Goal: Complete application form: Complete application form

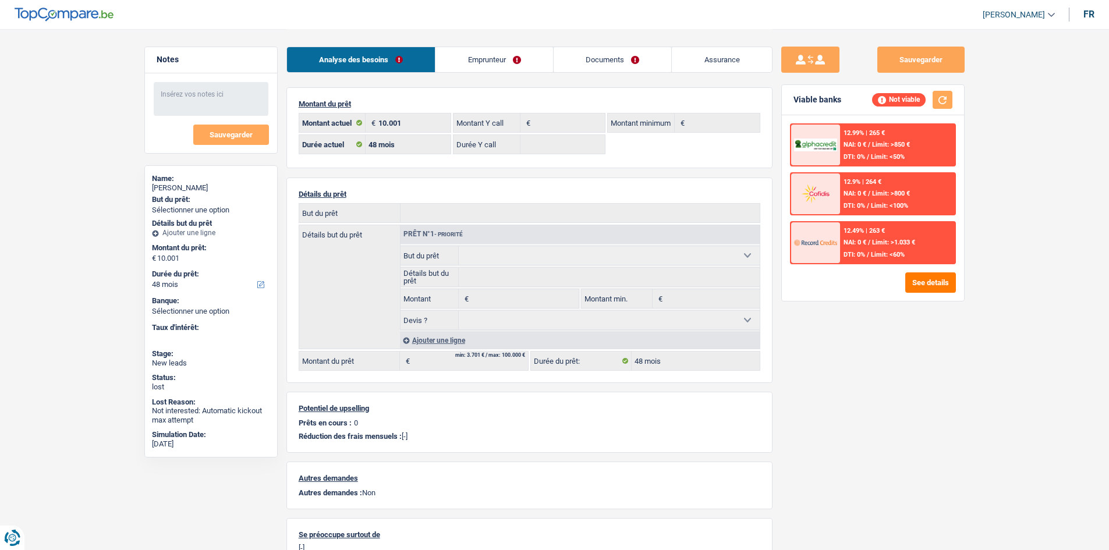
select select "48"
select select "32"
click at [480, 49] on link "Emprunteur" at bounding box center [494, 59] width 118 height 25
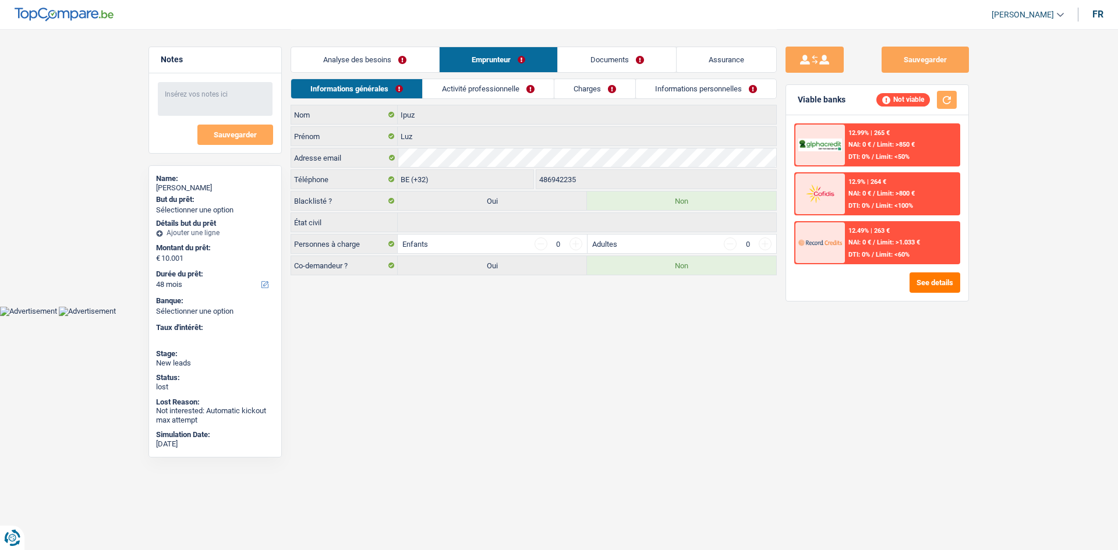
click at [494, 316] on html "Vous avez le contrôle de vos données Nous utilisons des cookies, tout comme nos…" at bounding box center [559, 158] width 1118 height 316
click at [470, 94] on link "Activité professionnelle" at bounding box center [488, 88] width 131 height 19
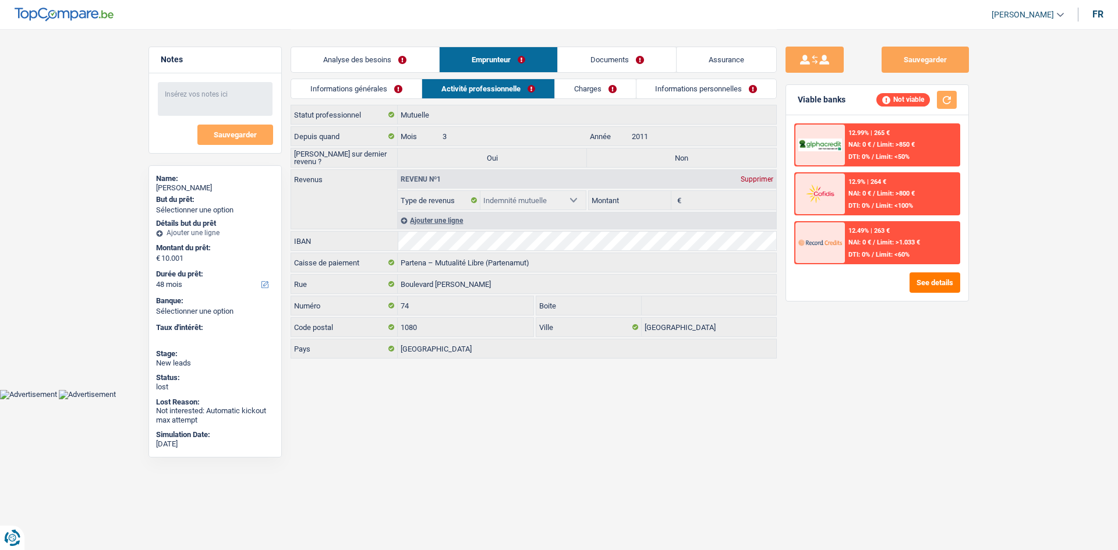
click at [586, 85] on link "Charges" at bounding box center [595, 88] width 81 height 19
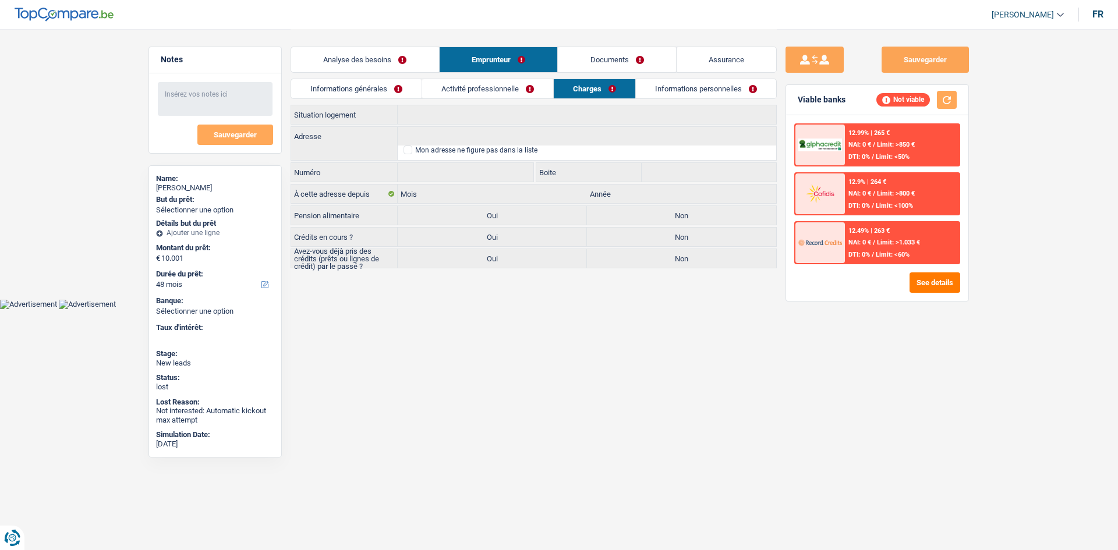
click at [588, 309] on html "Vous avez le contrôle de vos données Nous utilisons des cookies, tout comme nos…" at bounding box center [559, 154] width 1118 height 309
click at [946, 366] on div "Sauvegarder Viable banks Not viable 12.99% | 265 € NAI: 0 € / Limit: >850 € DTI…" at bounding box center [877, 289] width 201 height 485
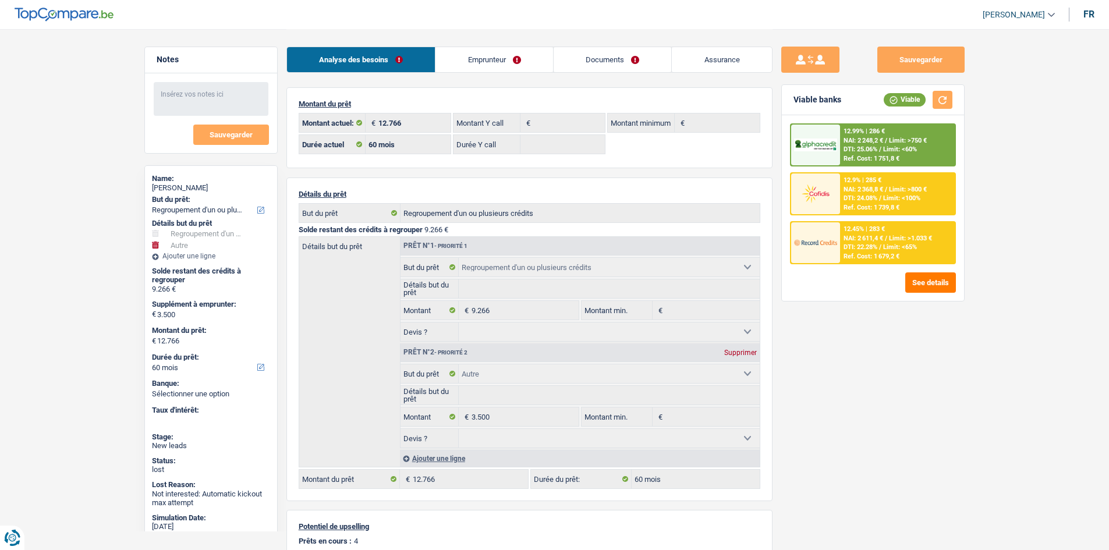
select select "refinancing"
select select "other"
select select "60"
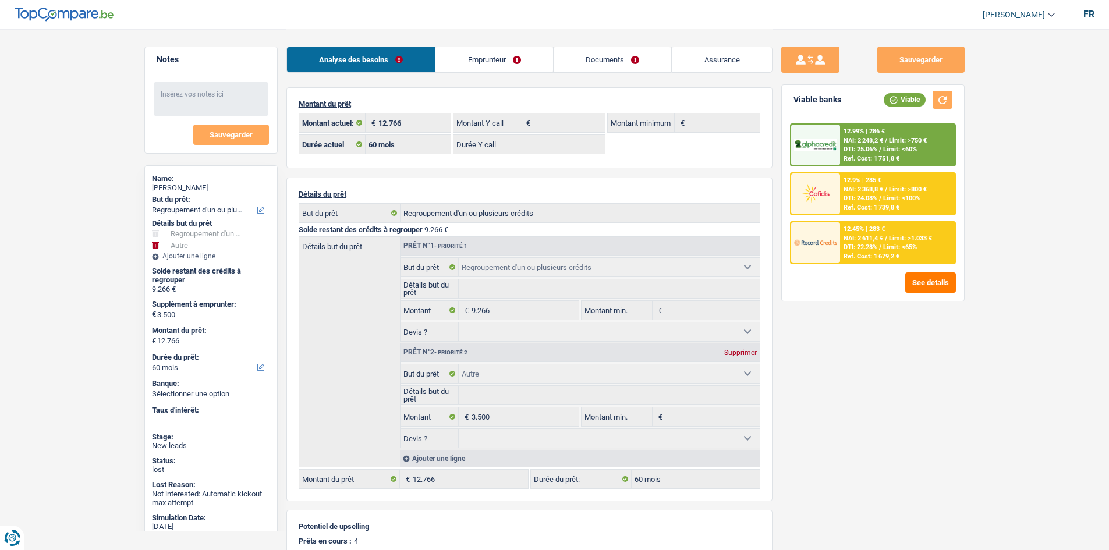
select select "refinancing"
select select "other"
select select "60"
click at [499, 63] on link "Emprunteur" at bounding box center [494, 59] width 118 height 25
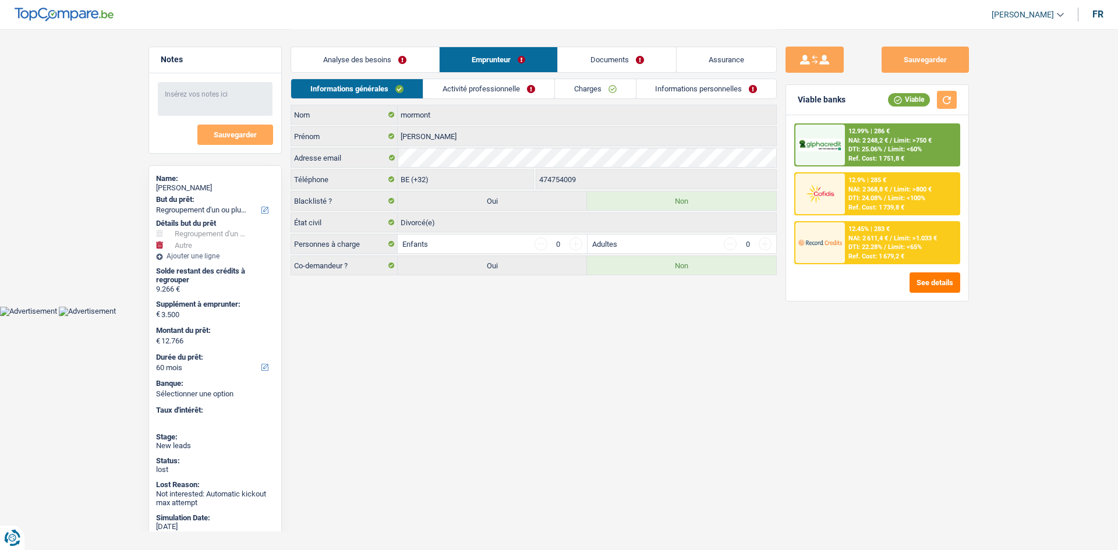
click at [520, 85] on link "Activité professionnelle" at bounding box center [488, 88] width 131 height 19
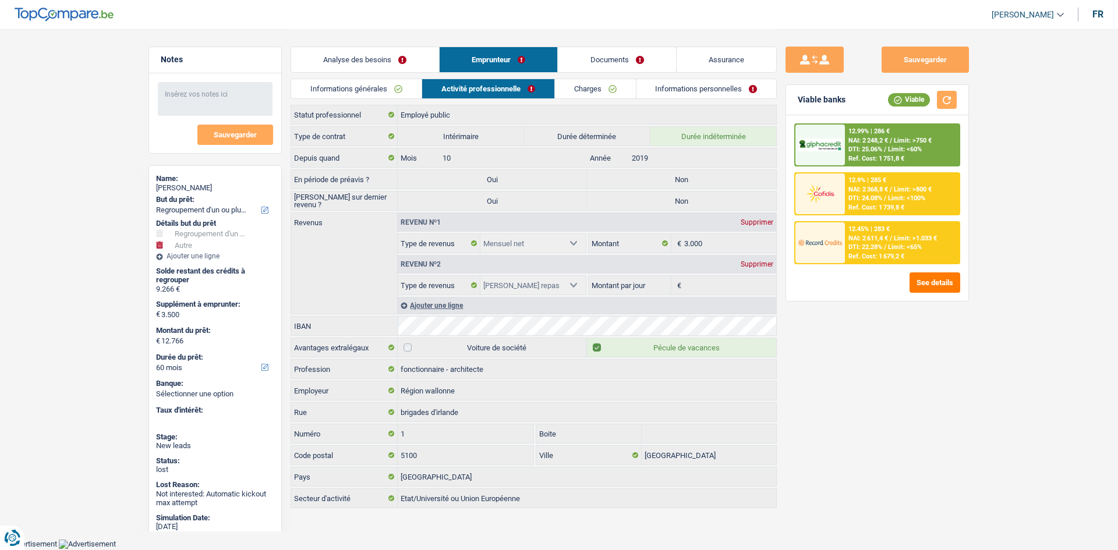
click at [604, 87] on link "Charges" at bounding box center [595, 88] width 81 height 19
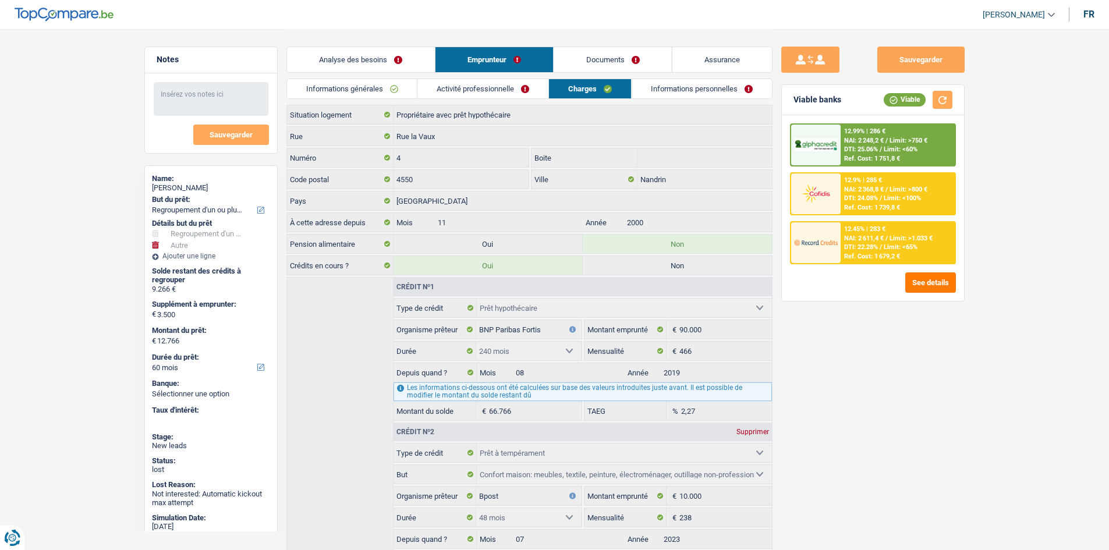
click at [683, 87] on link "Informations personnelles" at bounding box center [702, 88] width 140 height 19
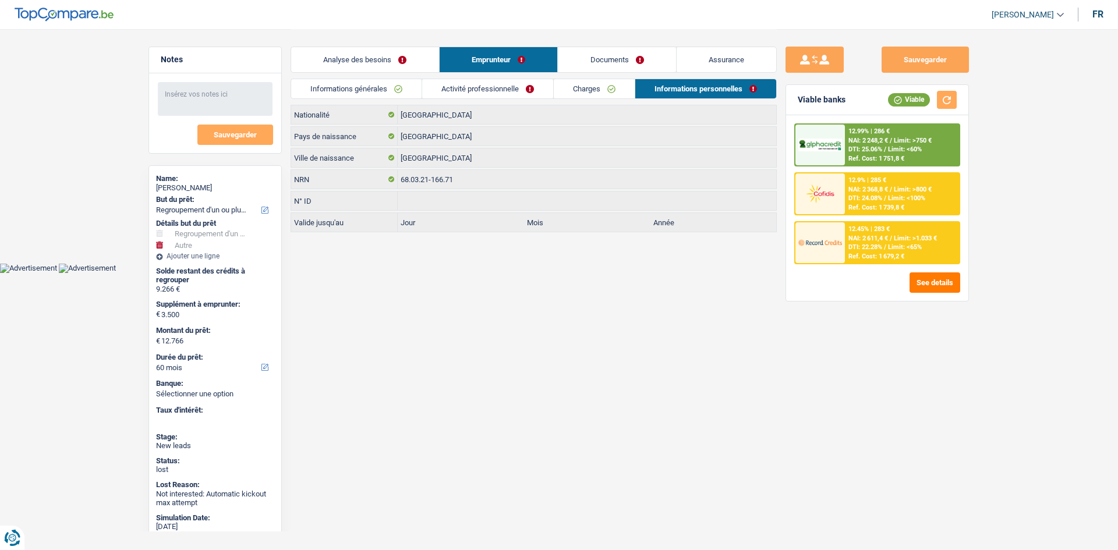
click at [582, 56] on link "Documents" at bounding box center [617, 59] width 118 height 25
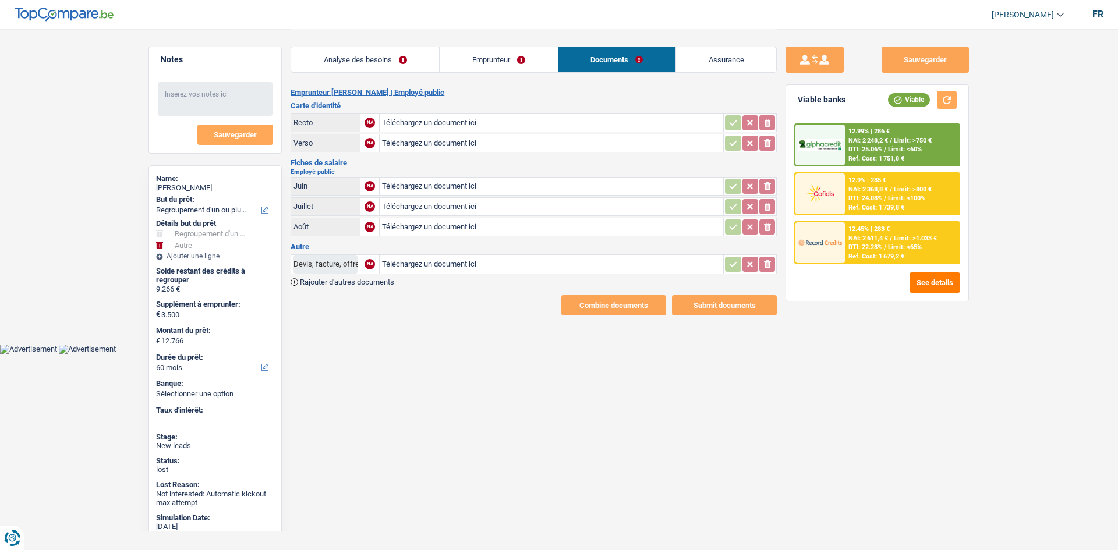
click at [355, 66] on link "Analyse des besoins" at bounding box center [365, 59] width 148 height 25
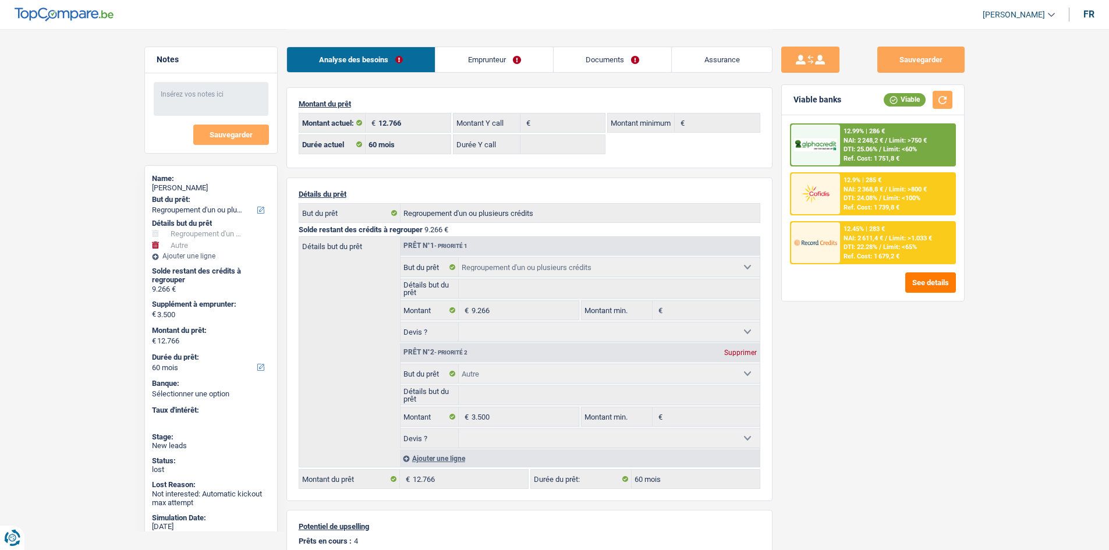
click at [502, 55] on link "Emprunteur" at bounding box center [494, 59] width 118 height 25
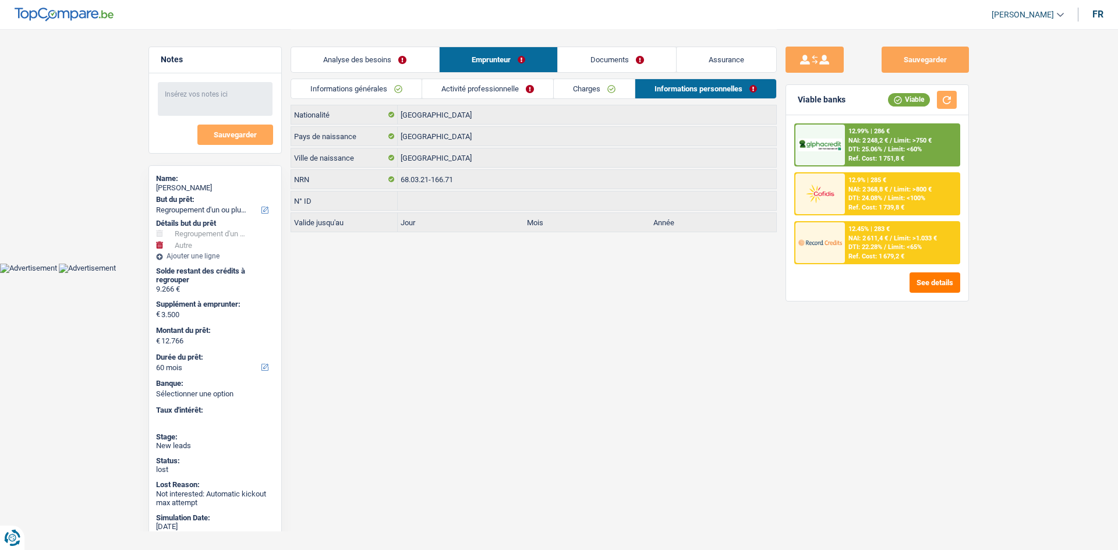
click at [389, 99] on div "Informations générales Activité professionnelle Charges Informations personnell…" at bounding box center [534, 92] width 486 height 26
click at [379, 92] on link "Informations générales" at bounding box center [356, 88] width 130 height 19
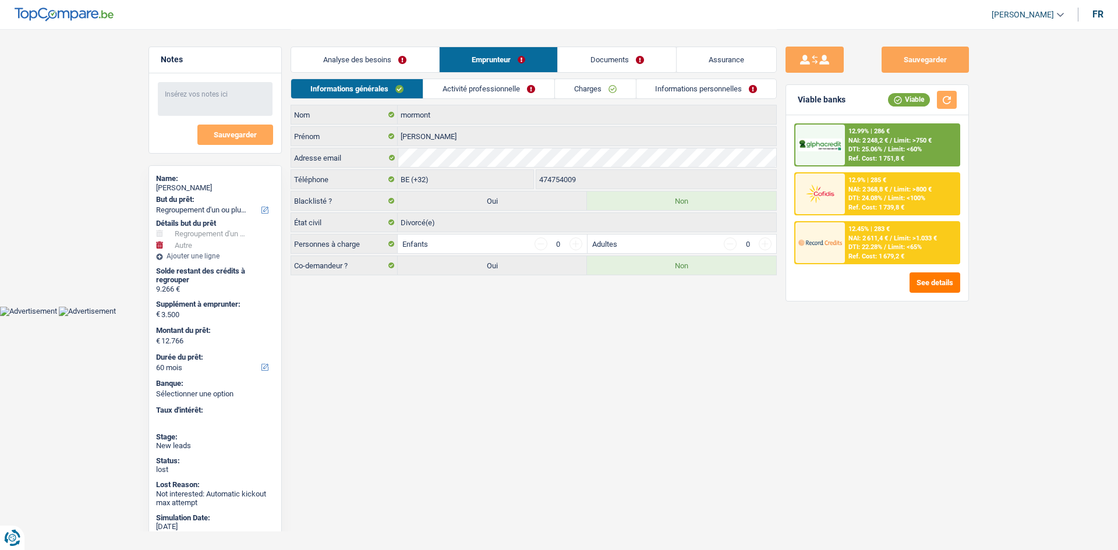
click at [791, 382] on div "Sauvegarder Viable banks Viable 12.99% | 286 € NAI: 2 248,2 € / Limit: >750 € D…" at bounding box center [877, 289] width 201 height 485
drag, startPoint x: 782, startPoint y: 389, endPoint x: 859, endPoint y: 455, distance: 101.2
click at [859, 455] on div "Sauvegarder Viable banks Viable 12.99% | 286 € NAI: 2 248,2 € / Limit: >750 € D…" at bounding box center [877, 289] width 201 height 485
drag, startPoint x: 866, startPoint y: 455, endPoint x: 909, endPoint y: 488, distance: 54.4
click at [909, 488] on div "Sauvegarder Viable banks Viable 12.99% | 286 € NAI: 2 248,2 € / Limit: >750 € D…" at bounding box center [877, 289] width 201 height 485
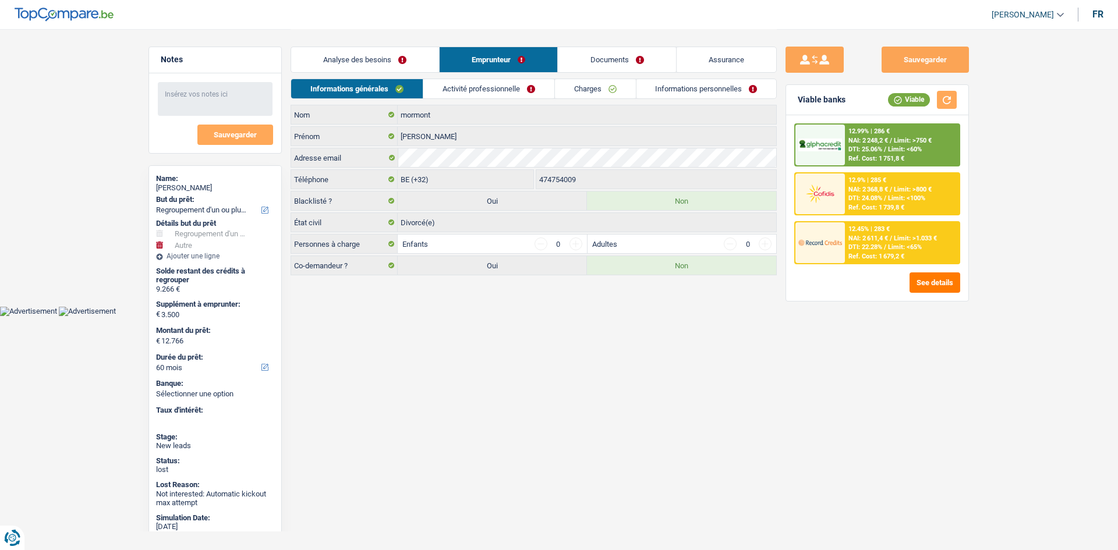
click at [1033, 236] on main "Notes Sauvegarder Name: anne mormont But du prêt: Confort maison: meubles, text…" at bounding box center [559, 153] width 1118 height 306
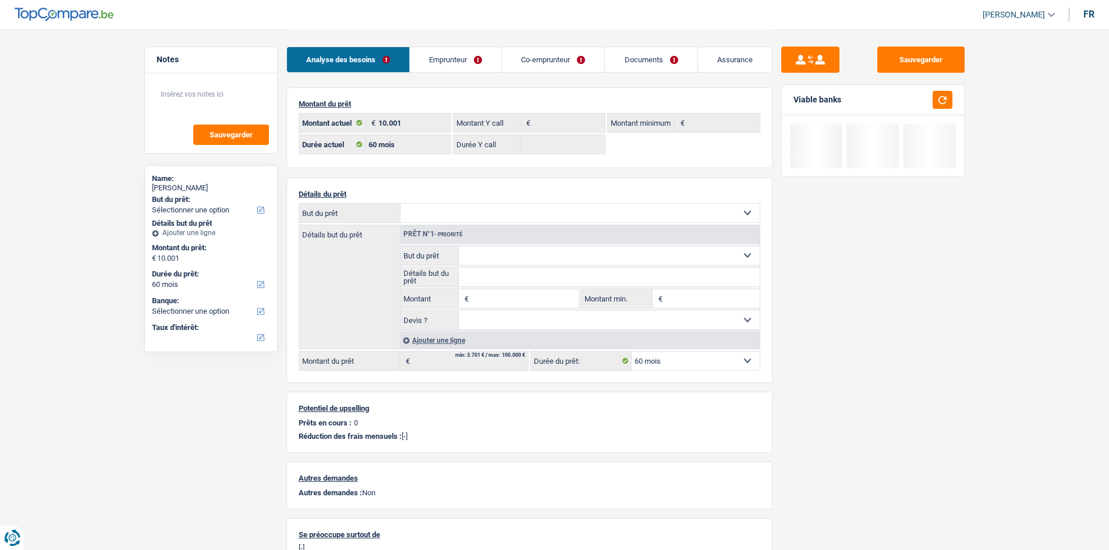
select select "60"
click at [476, 59] on link "Emprunteur" at bounding box center [455, 59] width 91 height 25
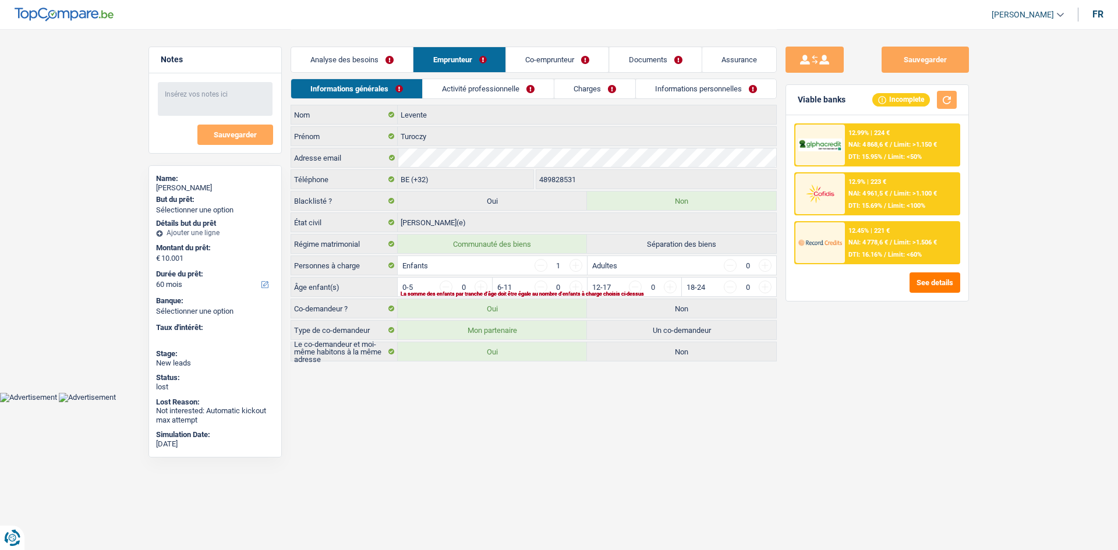
click at [509, 83] on link "Activité professionnelle" at bounding box center [488, 88] width 131 height 19
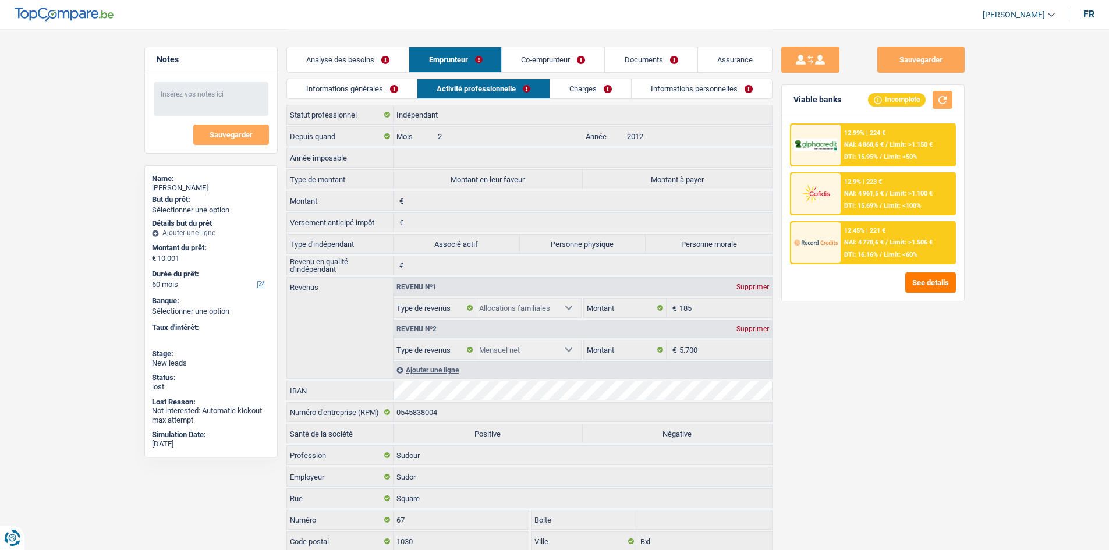
click at [561, 84] on link "Charges" at bounding box center [590, 88] width 81 height 19
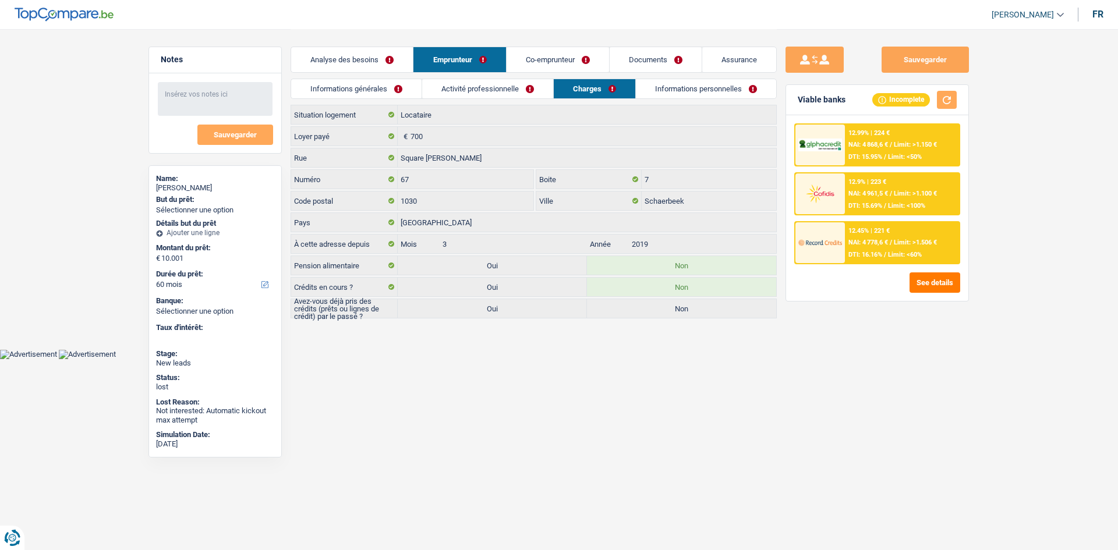
click at [651, 85] on link "Informations personnelles" at bounding box center [706, 88] width 140 height 19
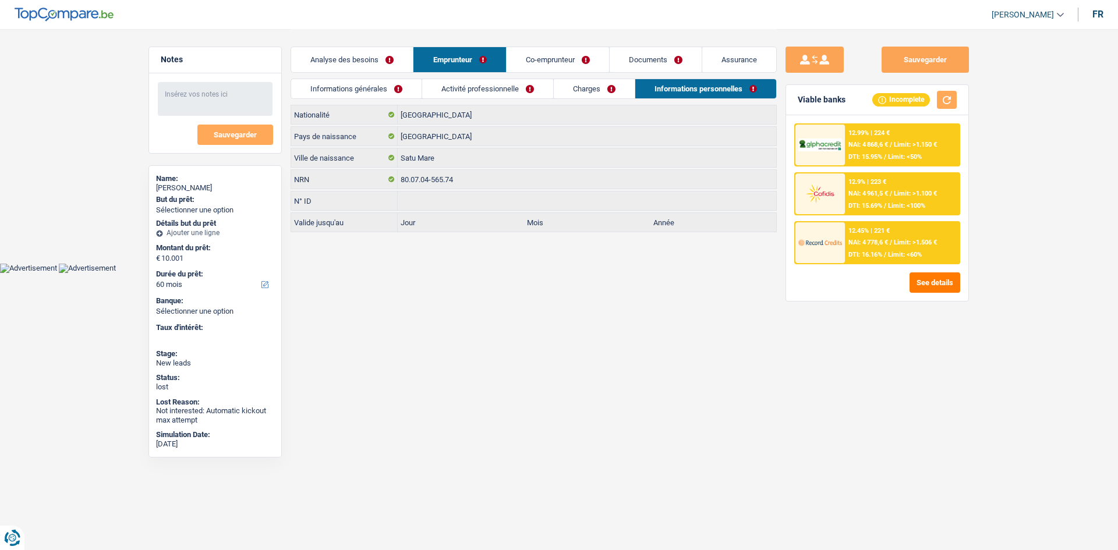
click at [582, 62] on link "Co-emprunteur" at bounding box center [558, 59] width 102 height 25
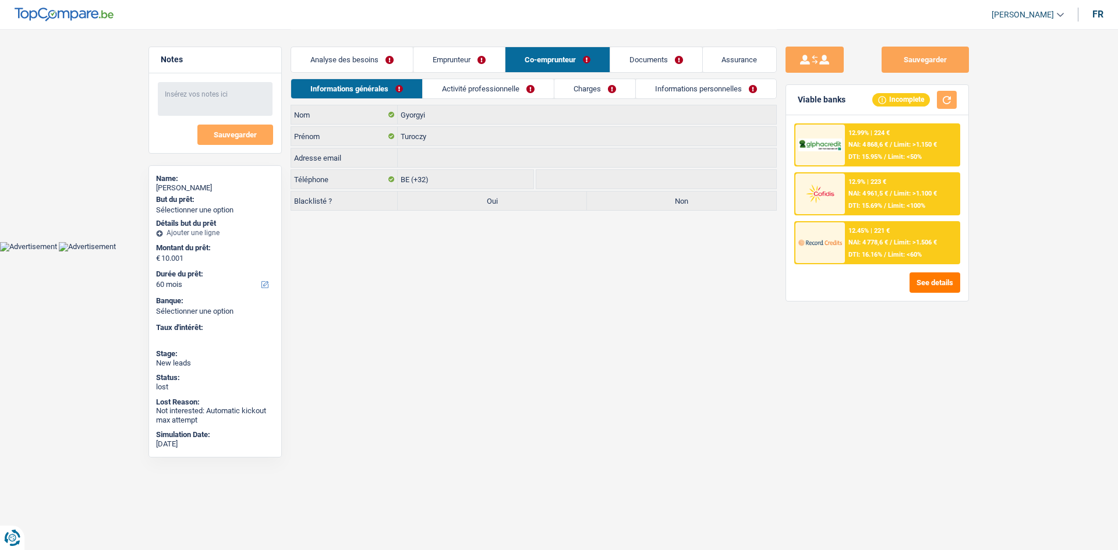
click at [524, 89] on link "Activité professionnelle" at bounding box center [488, 88] width 131 height 19
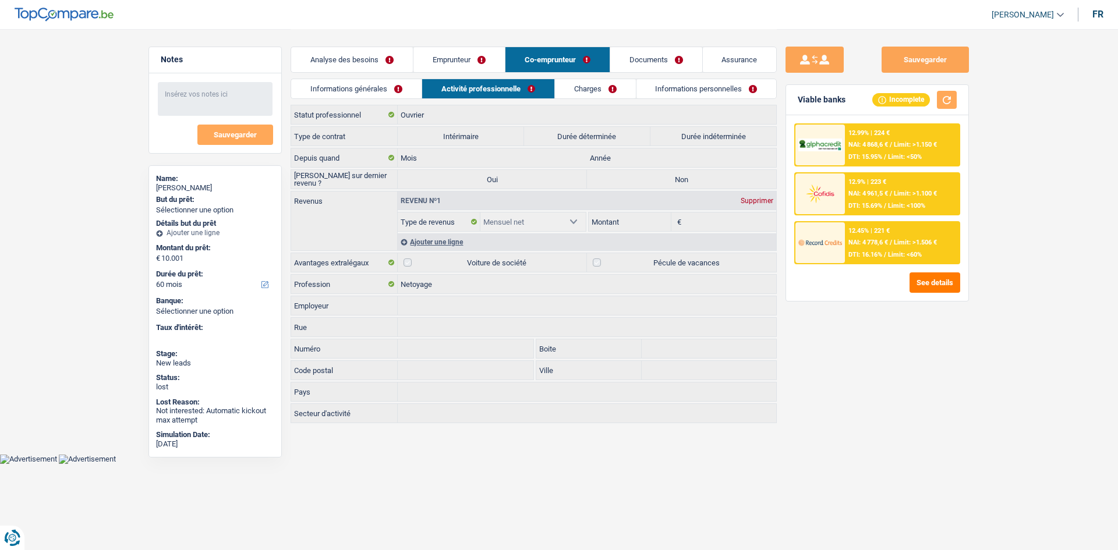
click at [583, 95] on link "Charges" at bounding box center [595, 88] width 81 height 19
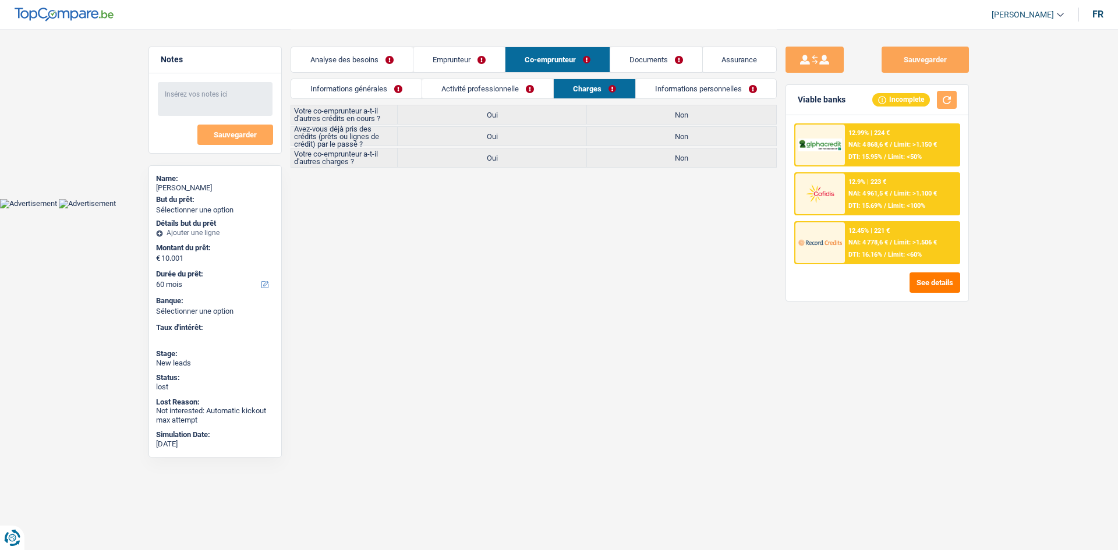
click at [694, 86] on link "Informations personnelles" at bounding box center [706, 88] width 140 height 19
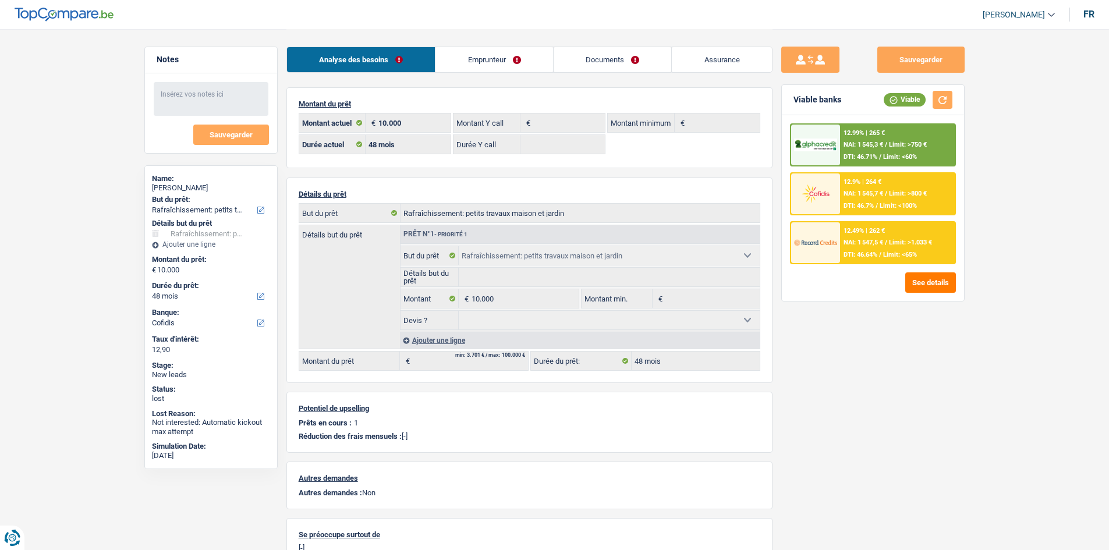
select select "houseOrGarden"
select select "48"
select select "cofidis"
select select "48"
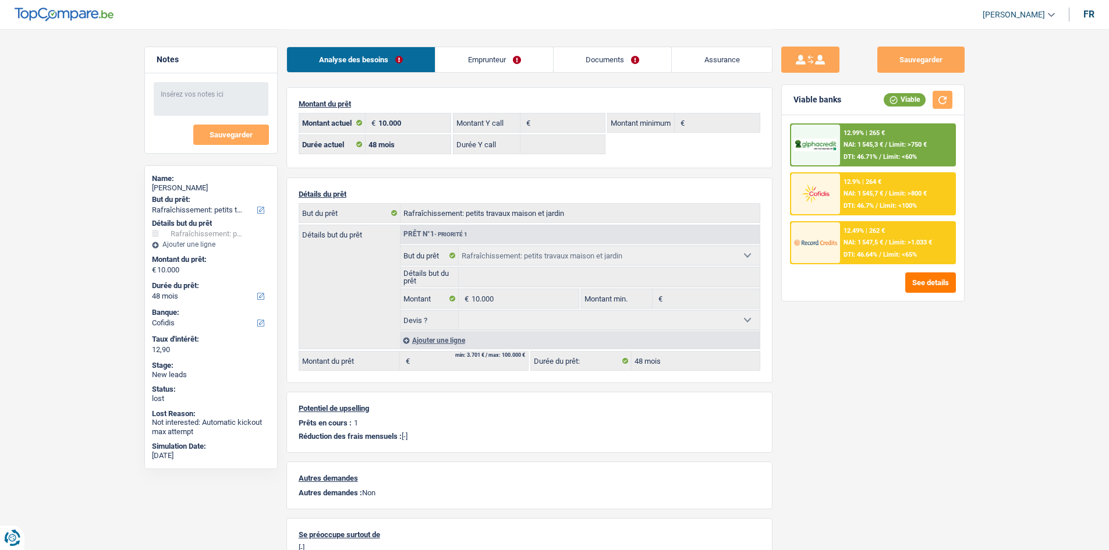
select select "houseOrGarden"
select select "48"
select select "32"
select select "single"
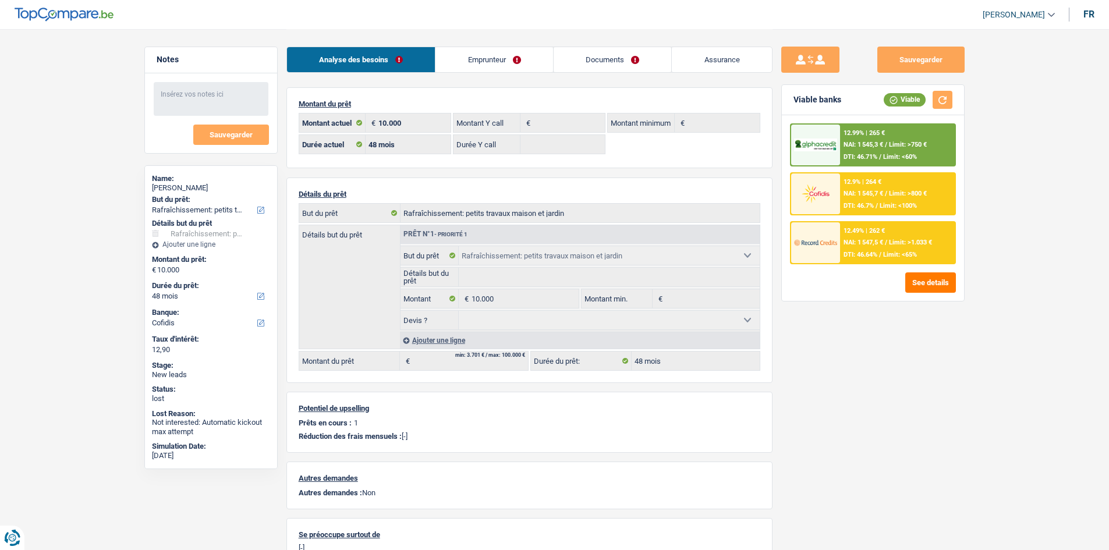
click at [482, 77] on div "Analyse des besoins Emprunteur Documents Assurance" at bounding box center [529, 53] width 486 height 49
click at [474, 56] on link "Emprunteur" at bounding box center [494, 59] width 118 height 25
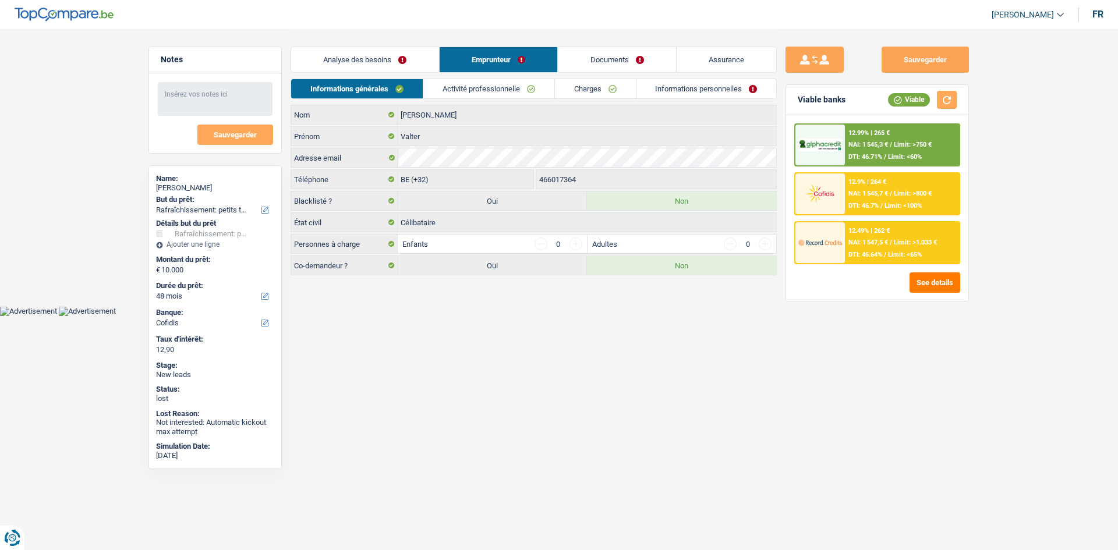
drag, startPoint x: 440, startPoint y: 355, endPoint x: 448, endPoint y: 352, distance: 9.0
click at [440, 316] on html "Vous avez le contrôle de vos données Nous utilisons des cookies, tout comme nos…" at bounding box center [559, 158] width 1118 height 316
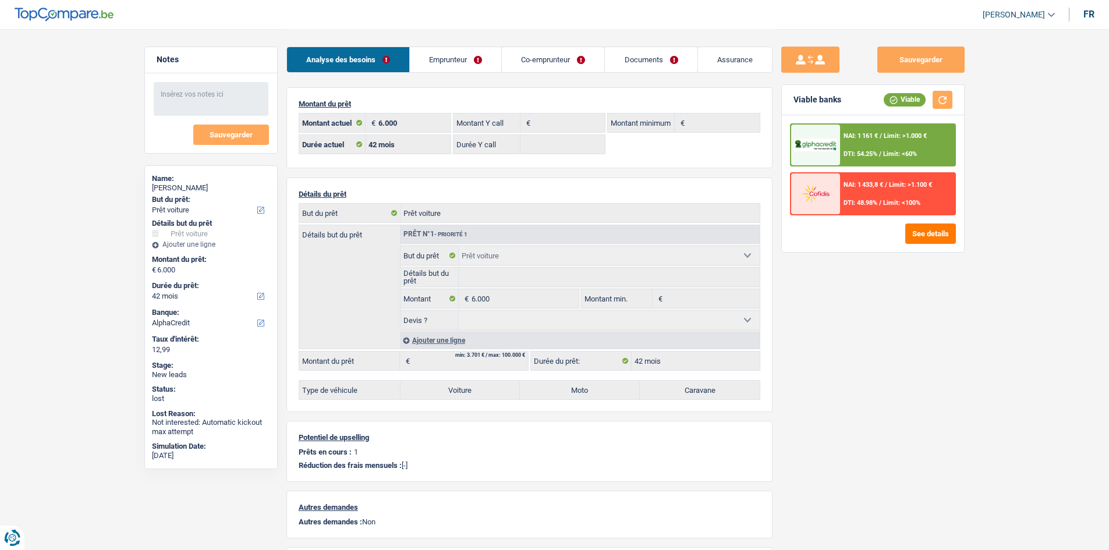
select select "car"
select select "42"
select select "alphacredit"
select select "42"
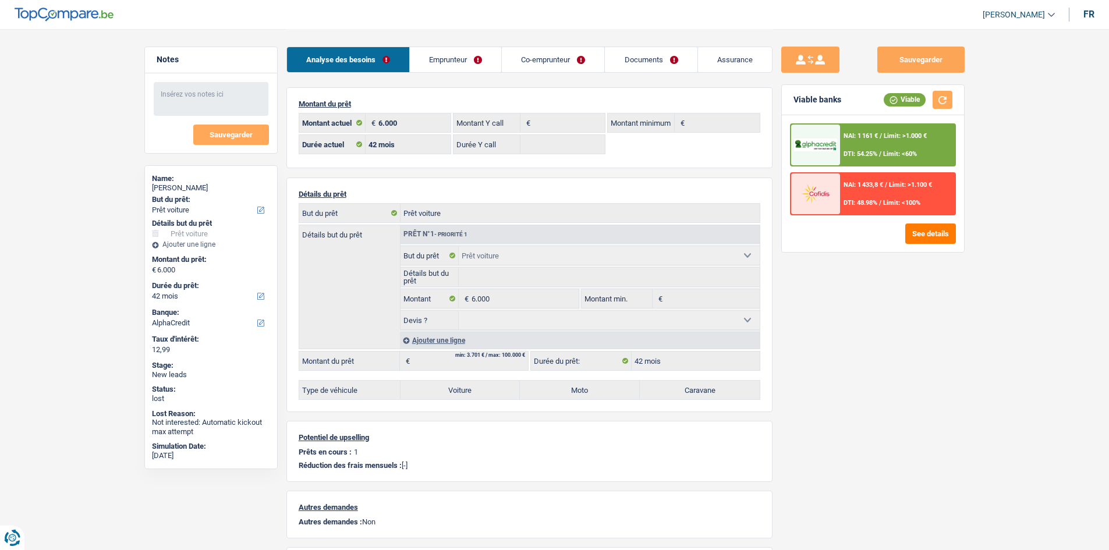
select select "car"
select select "42"
click at [483, 57] on link "Emprunteur" at bounding box center [455, 59] width 91 height 25
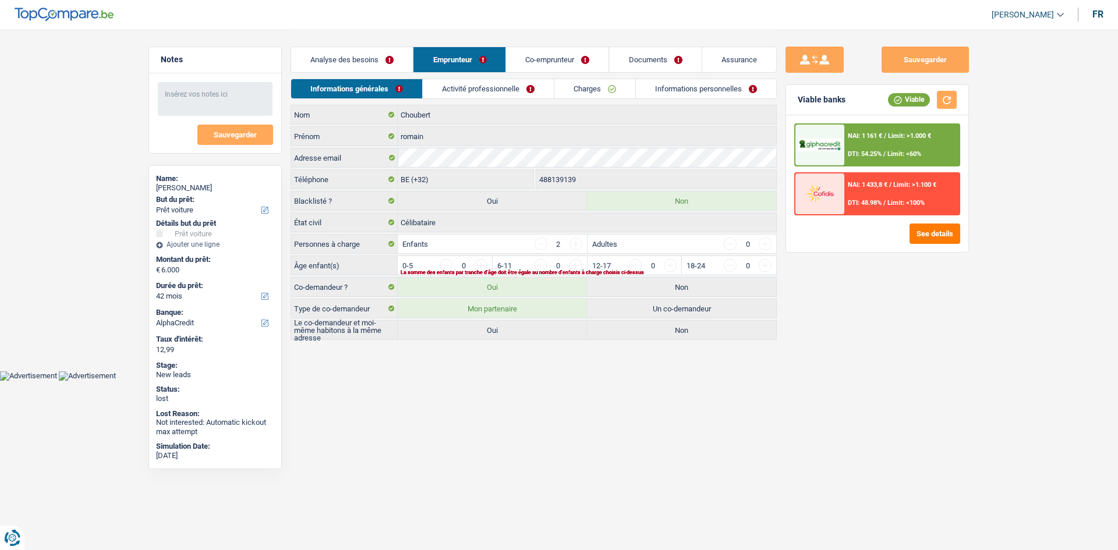
drag, startPoint x: 471, startPoint y: 84, endPoint x: 562, endPoint y: 83, distance: 90.8
click at [472, 84] on link "Activité professionnelle" at bounding box center [488, 88] width 131 height 19
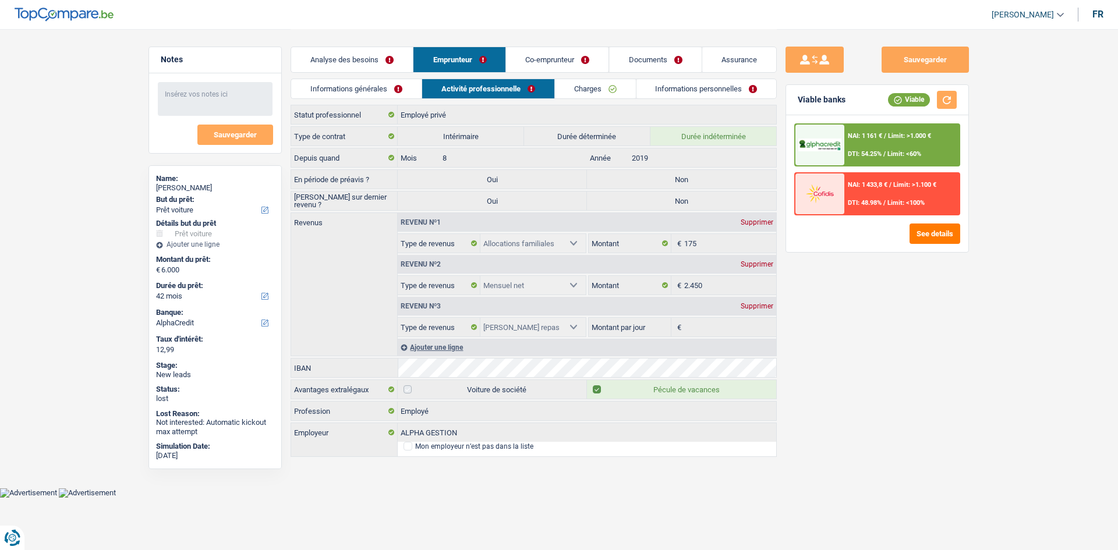
click at [596, 82] on link "Charges" at bounding box center [595, 88] width 81 height 19
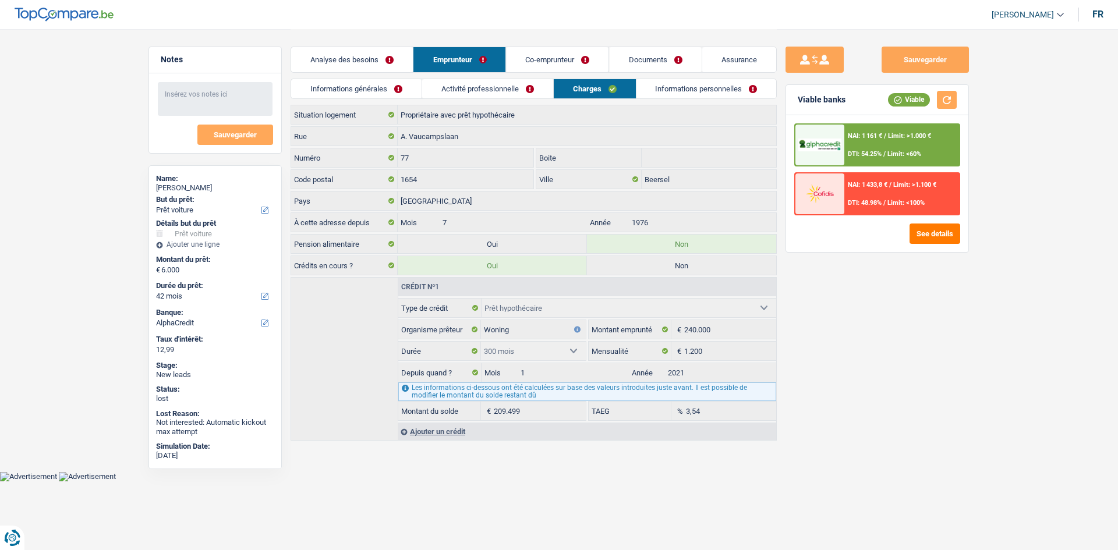
click at [702, 91] on link "Informations personnelles" at bounding box center [706, 88] width 140 height 19
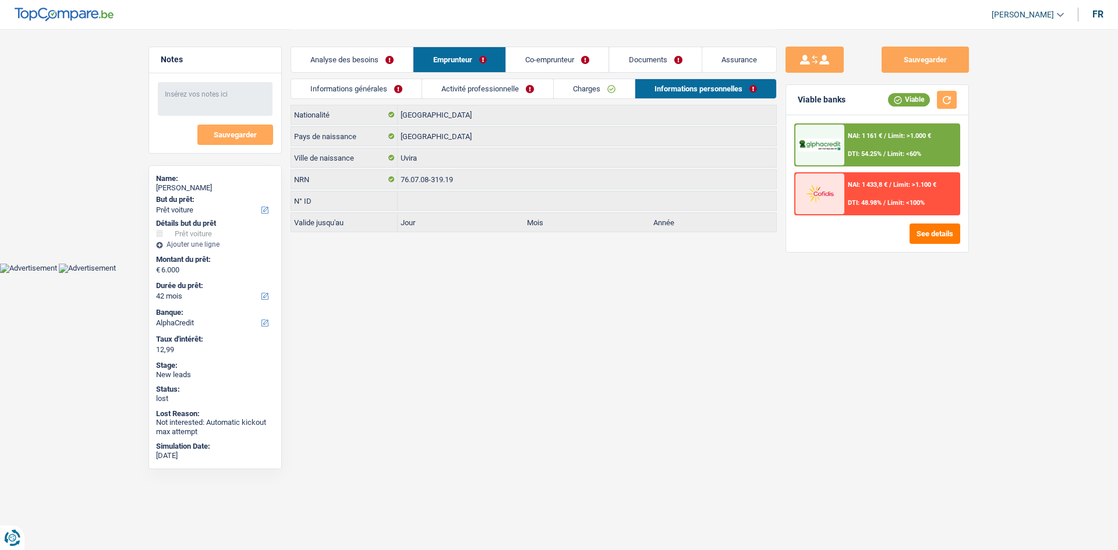
click at [593, 65] on link "Co-emprunteur" at bounding box center [558, 59] width 102 height 25
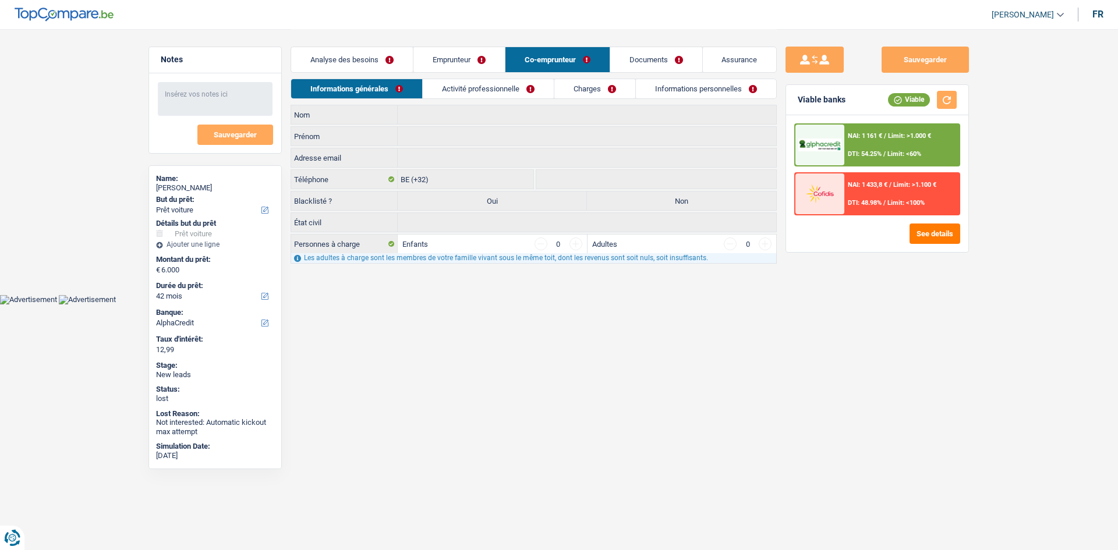
click at [381, 64] on link "Analyse des besoins" at bounding box center [352, 59] width 122 height 25
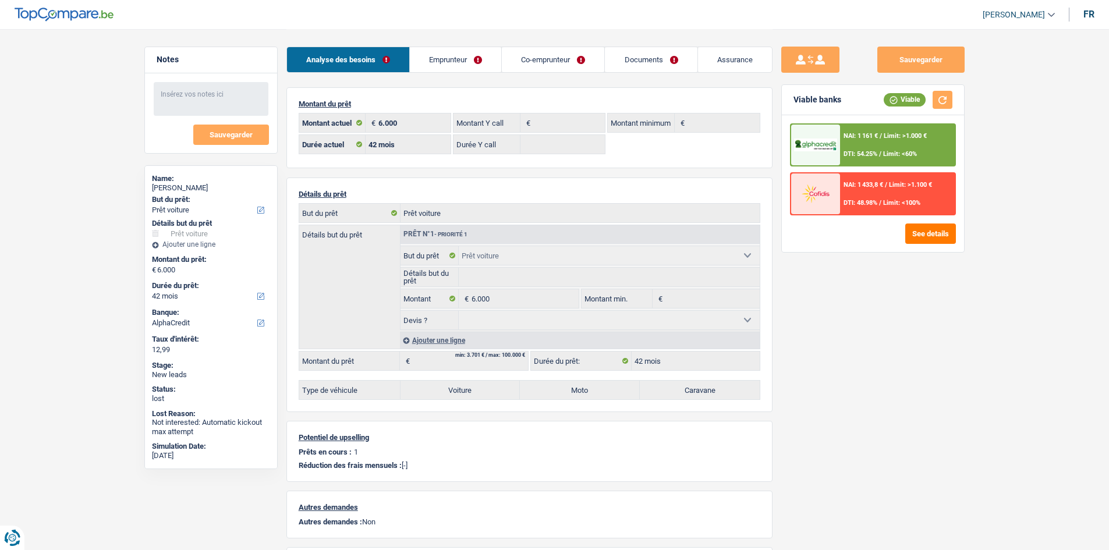
click at [479, 62] on link "Emprunteur" at bounding box center [455, 59] width 91 height 25
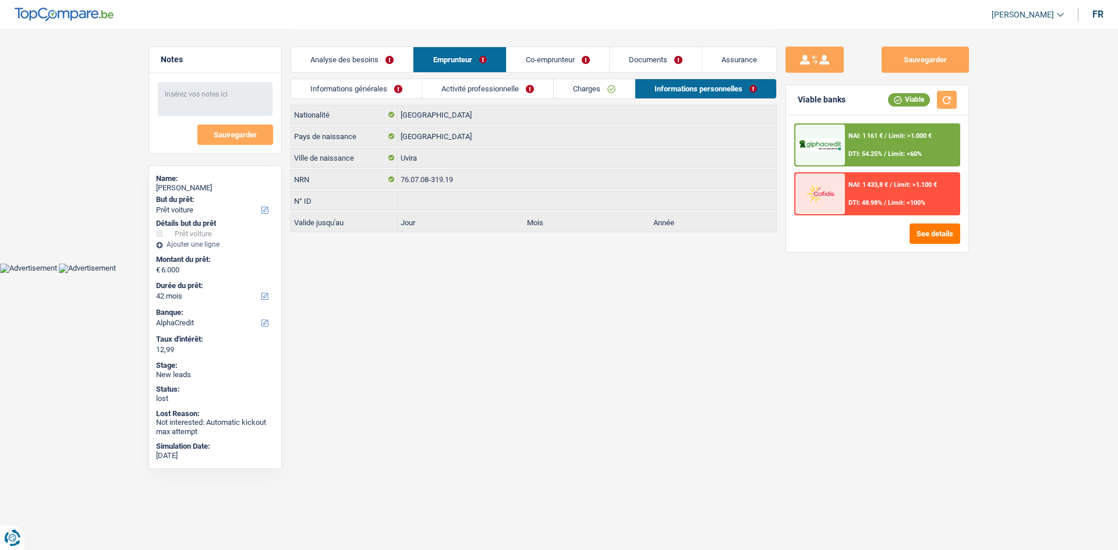
click at [370, 92] on link "Informations générales" at bounding box center [356, 88] width 130 height 19
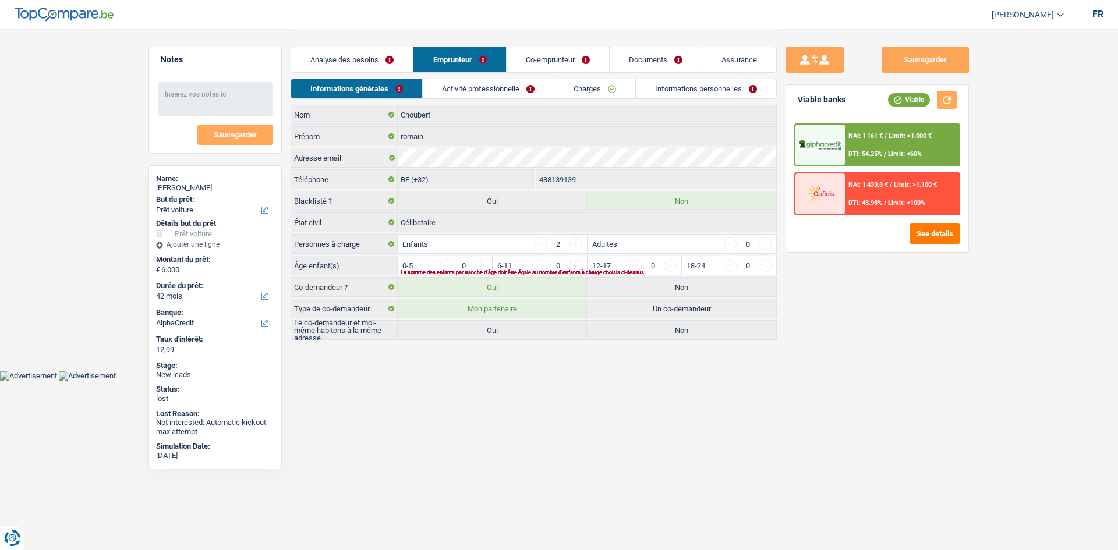
click at [857, 331] on div "Sauvegarder Viable banks Viable NAI: 1 161 € / Limit: >1.000 € DTI: 54.25% / Li…" at bounding box center [877, 289] width 201 height 485
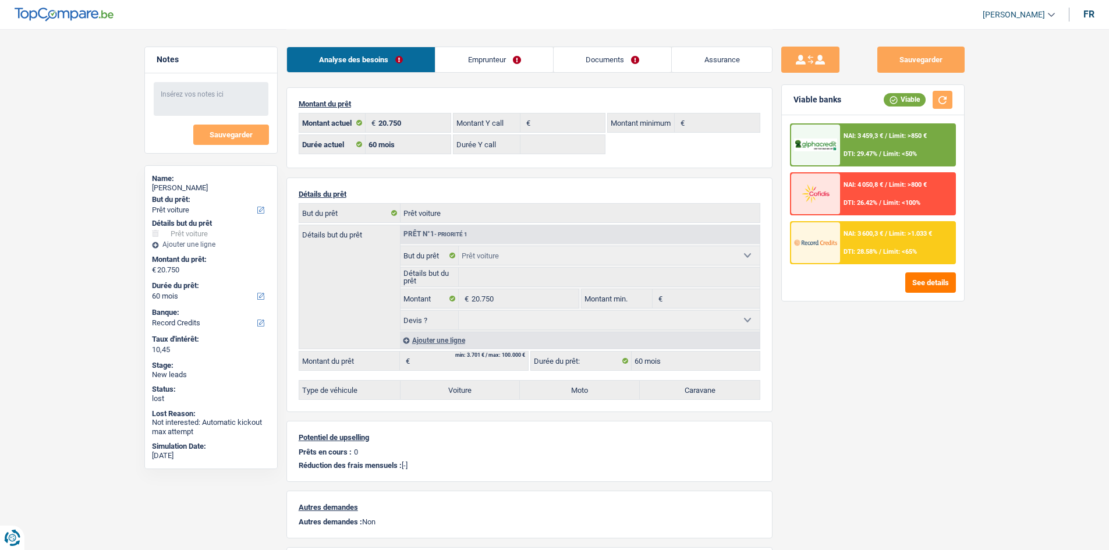
select select "car"
select select "60"
select select "record credits"
select select "60"
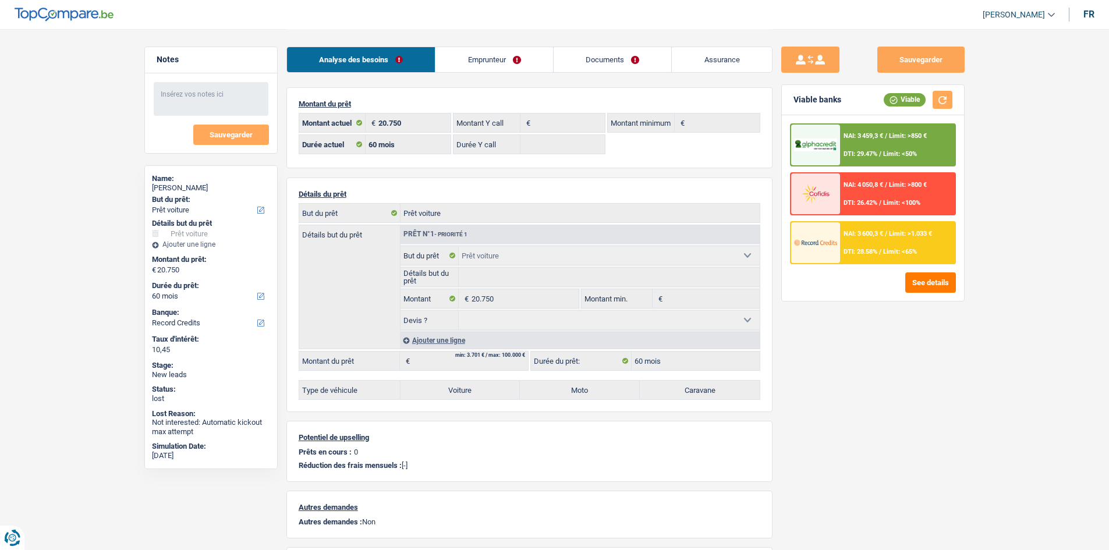
select select "car"
select select "60"
drag, startPoint x: 531, startPoint y: 59, endPoint x: 550, endPoint y: 64, distance: 19.4
click at [531, 59] on link "Emprunteur" at bounding box center [494, 59] width 118 height 25
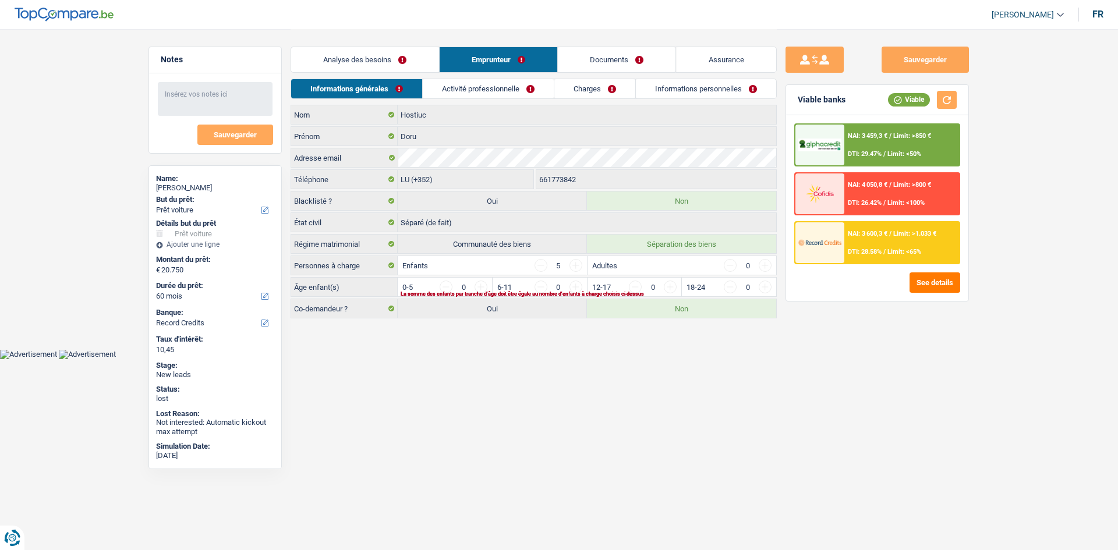
click at [632, 84] on link "Charges" at bounding box center [594, 88] width 81 height 19
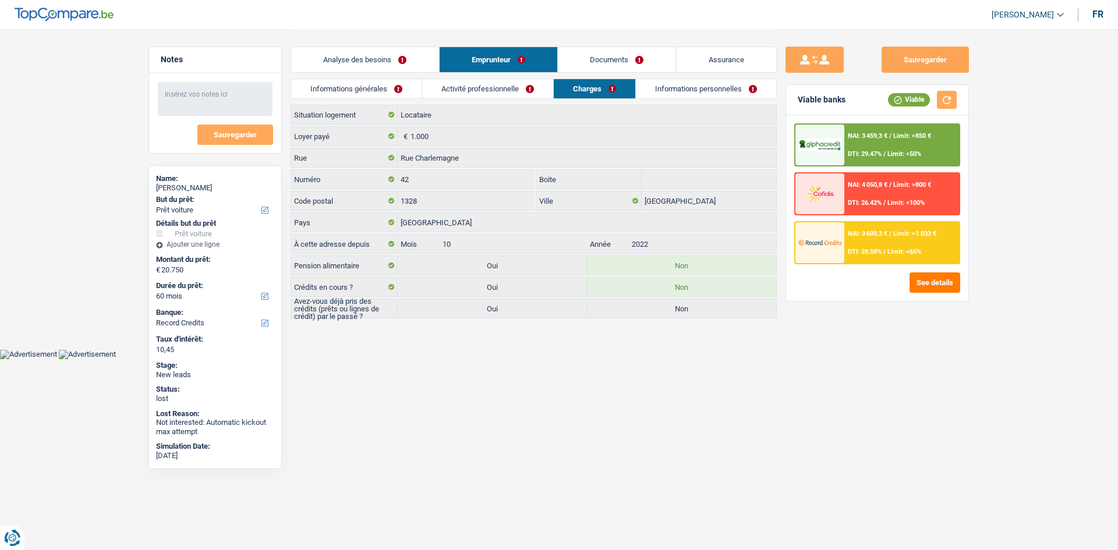
click at [683, 88] on link "Informations personnelles" at bounding box center [706, 88] width 140 height 19
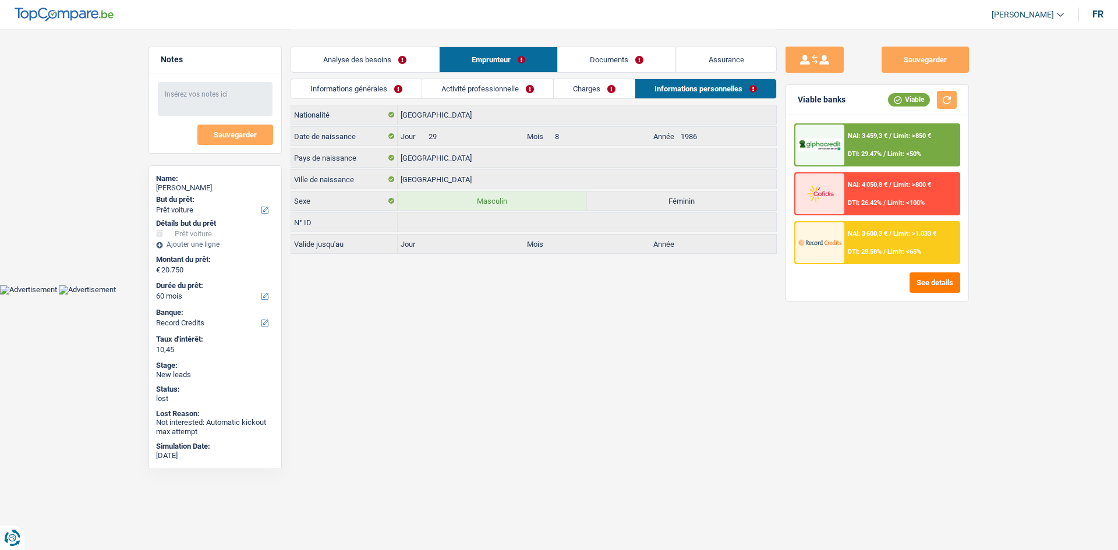
click at [647, 58] on link "Documents" at bounding box center [617, 59] width 118 height 25
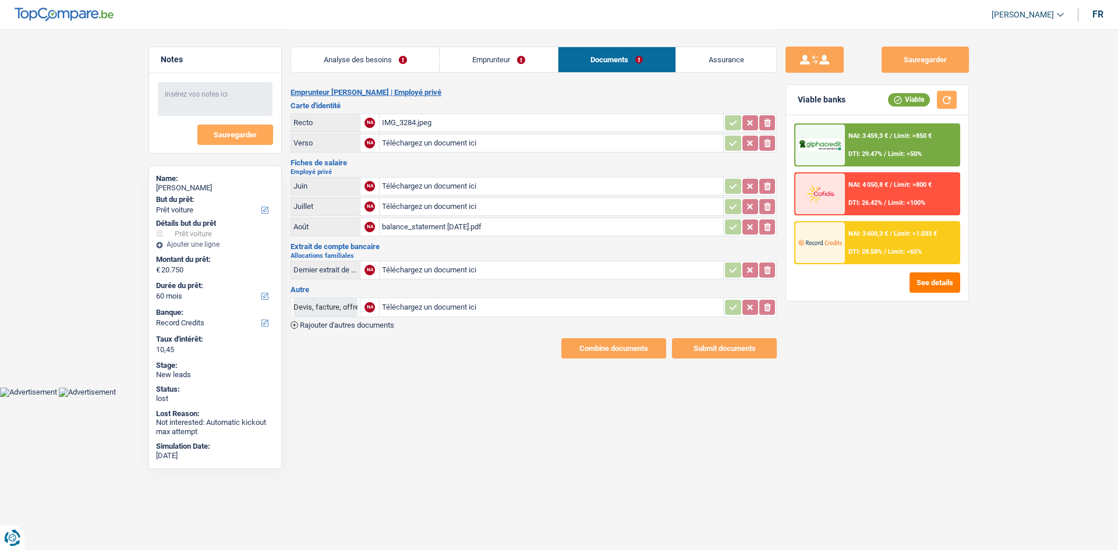
click at [497, 228] on div "balance_statement August 2025.pdf" at bounding box center [551, 226] width 339 height 17
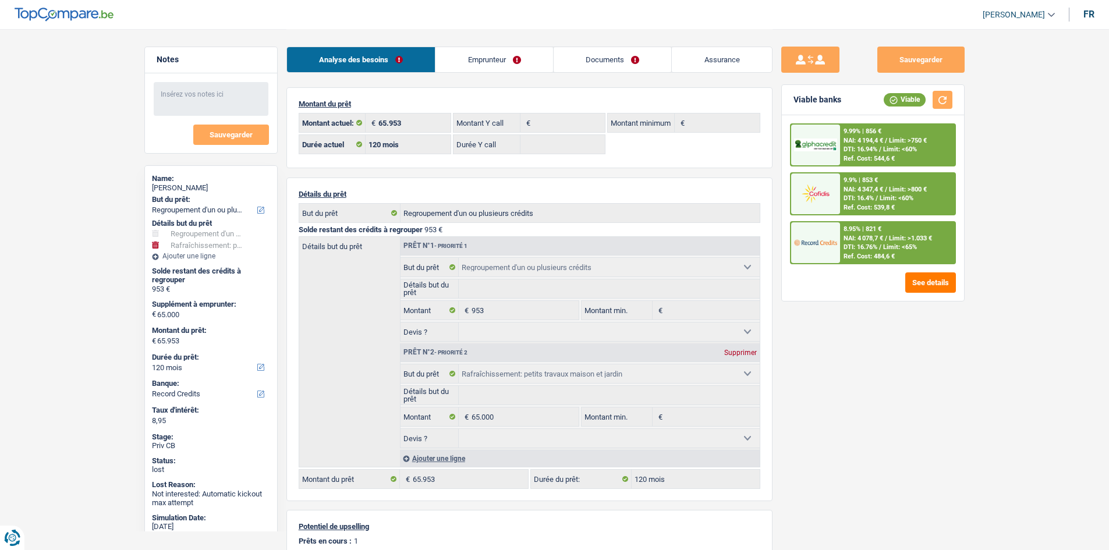
select select "refinancing"
select select "houseOrGarden"
select select "120"
select select "record credits"
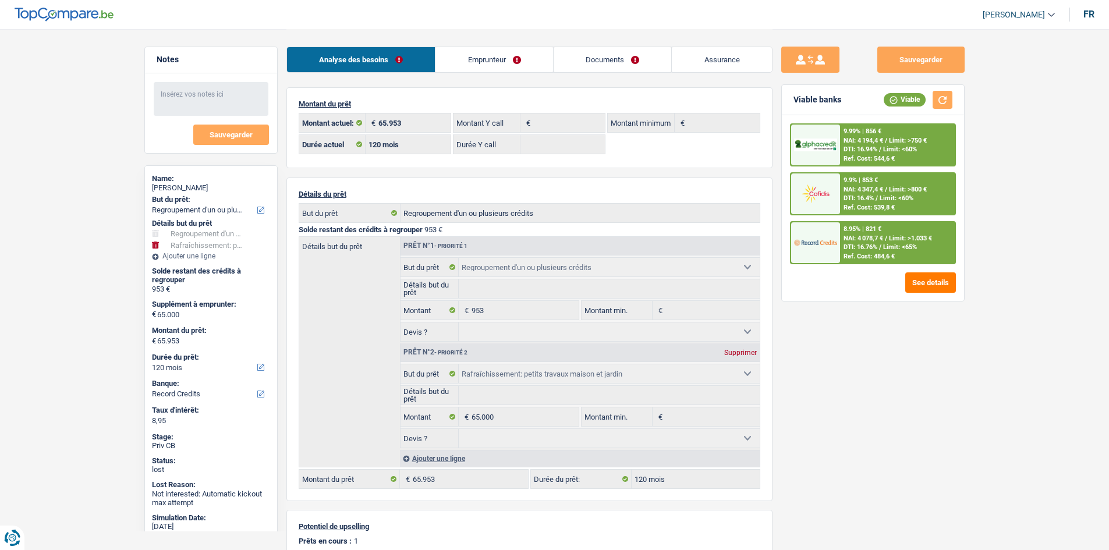
select select "120"
select select "refinancing"
select select "houseOrGarden"
select select "120"
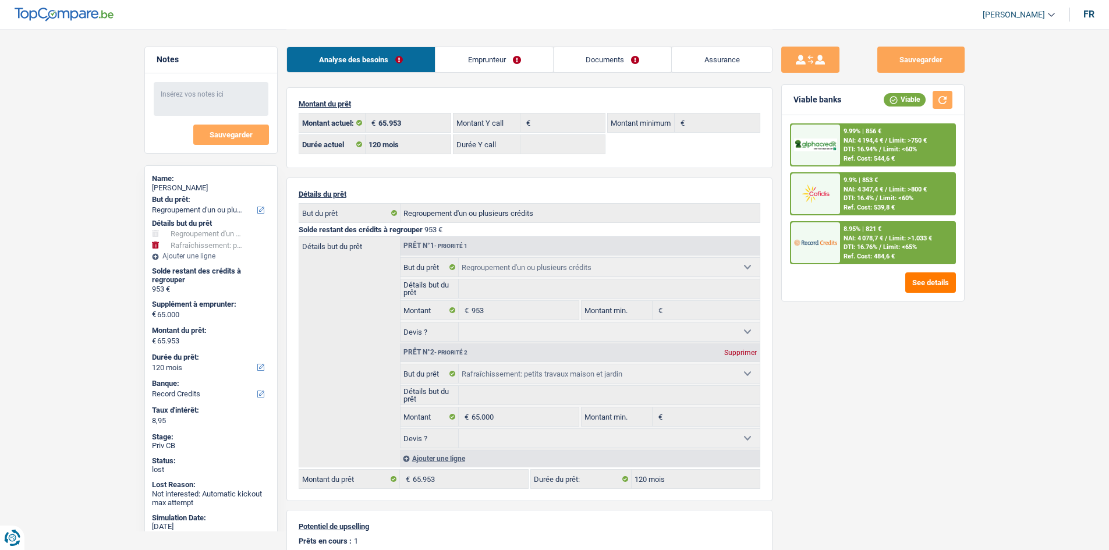
select select "ownerWithoutMortgage"
select select "BE"
select select "personalLoan"
select select "smallWorks"
select select "48"
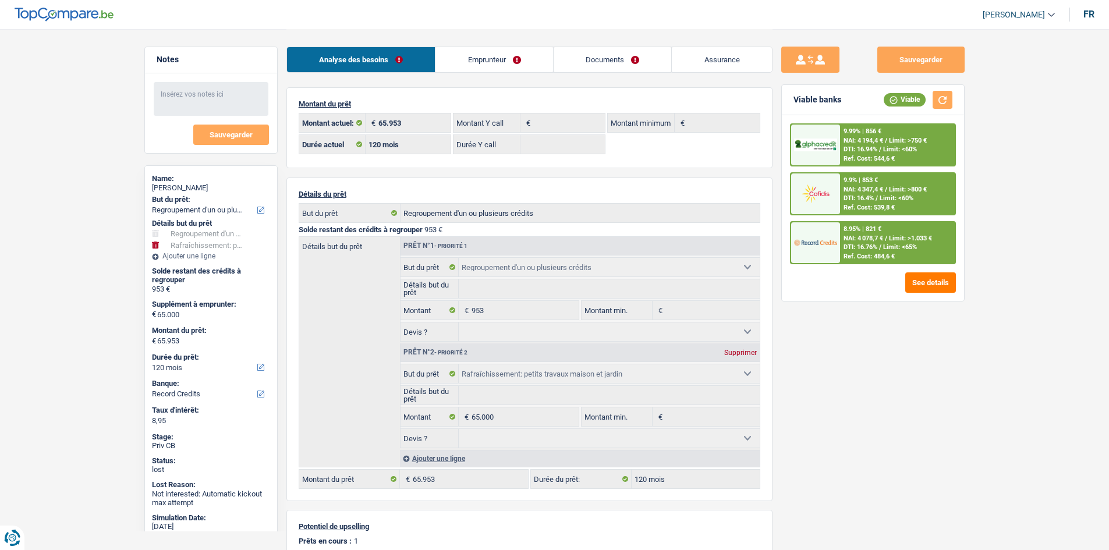
click at [511, 52] on link "Emprunteur" at bounding box center [494, 59] width 118 height 25
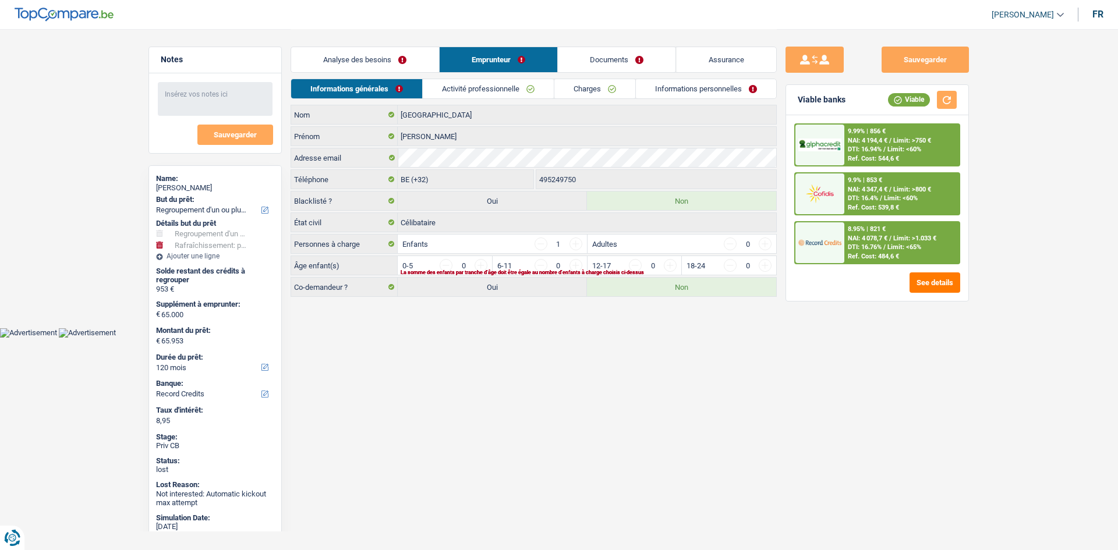
drag, startPoint x: 573, startPoint y: 93, endPoint x: 619, endPoint y: 97, distance: 46.2
click at [573, 93] on link "Charges" at bounding box center [594, 88] width 81 height 19
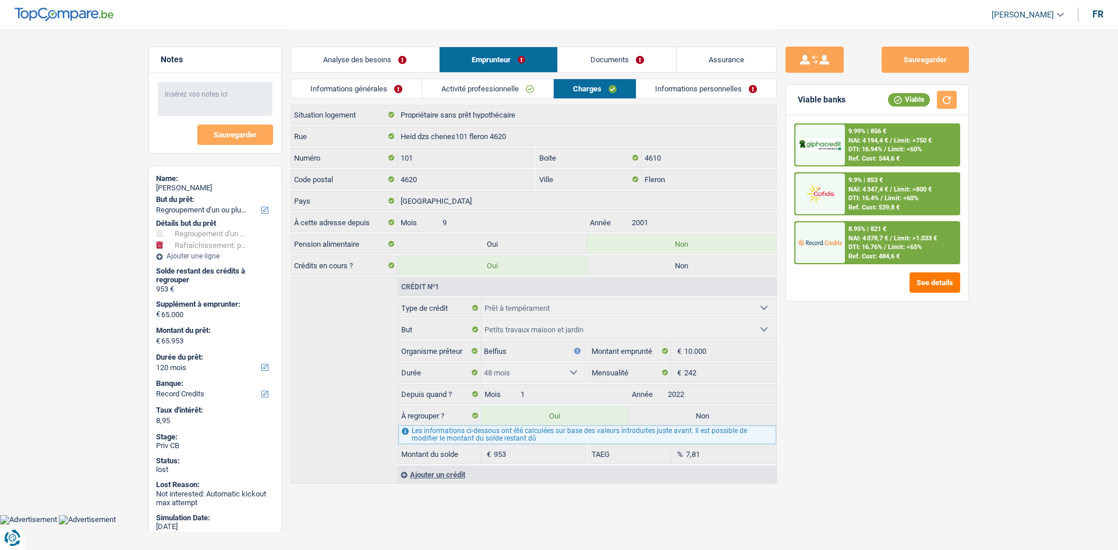
click at [656, 86] on link "Informations personnelles" at bounding box center [706, 88] width 140 height 19
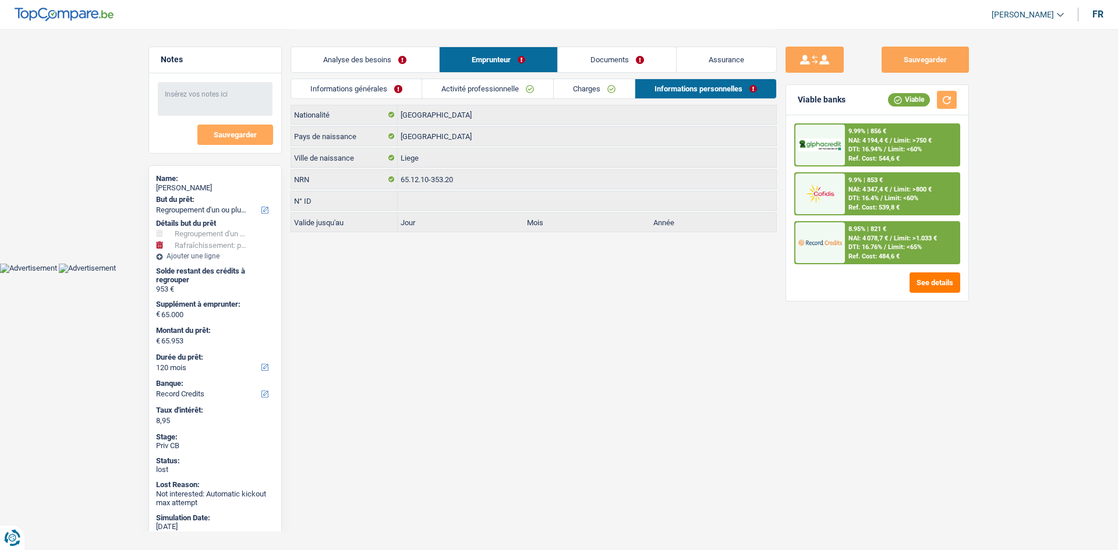
click at [644, 47] on div "Analyse des besoins Emprunteur Documents Assurance" at bounding box center [534, 53] width 486 height 49
click at [646, 55] on link "Documents" at bounding box center [617, 59] width 118 height 25
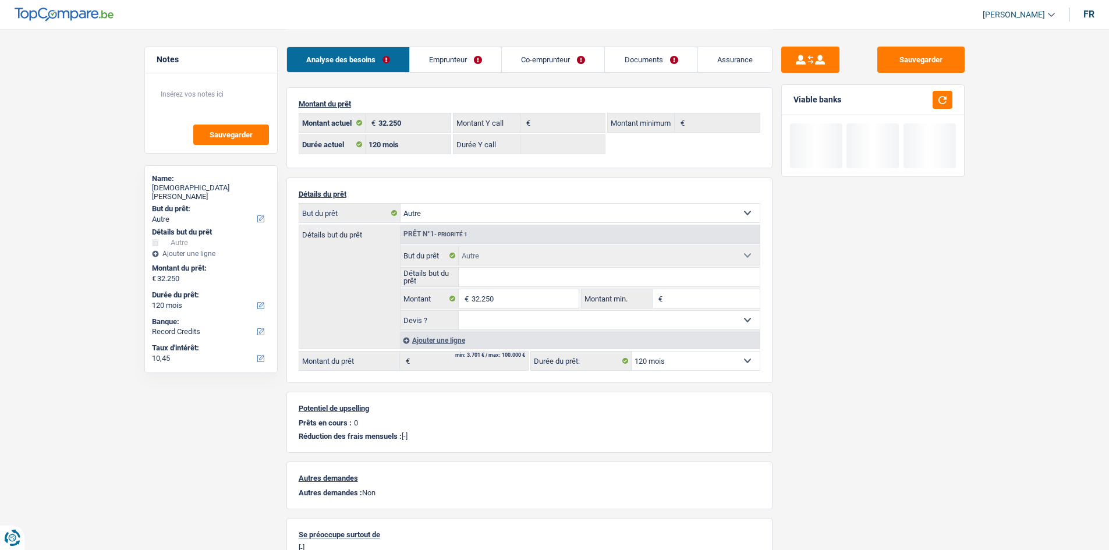
select select "other"
select select "120"
select select "record credits"
select select "120"
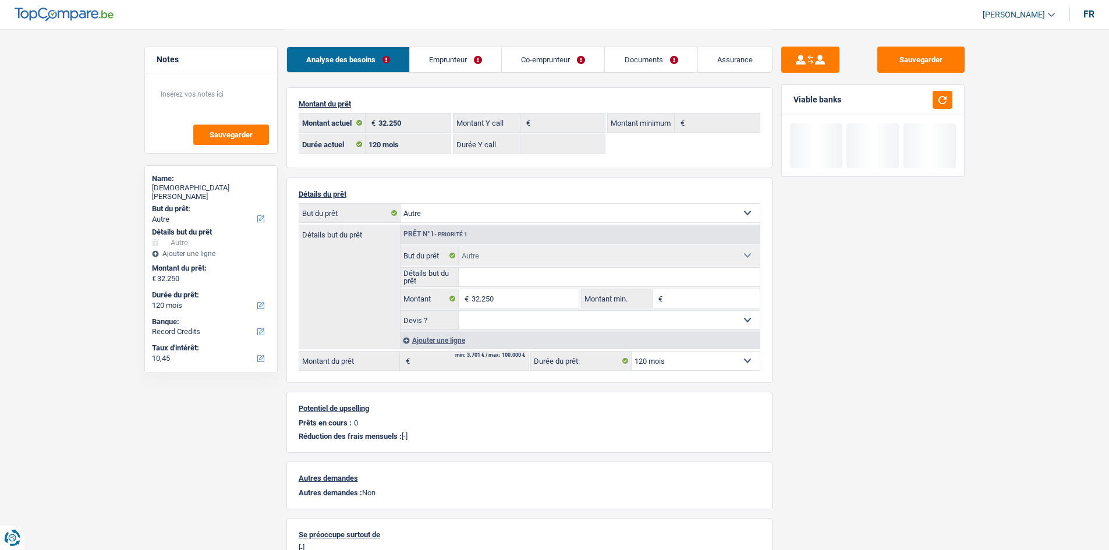
select select "other"
select select "120"
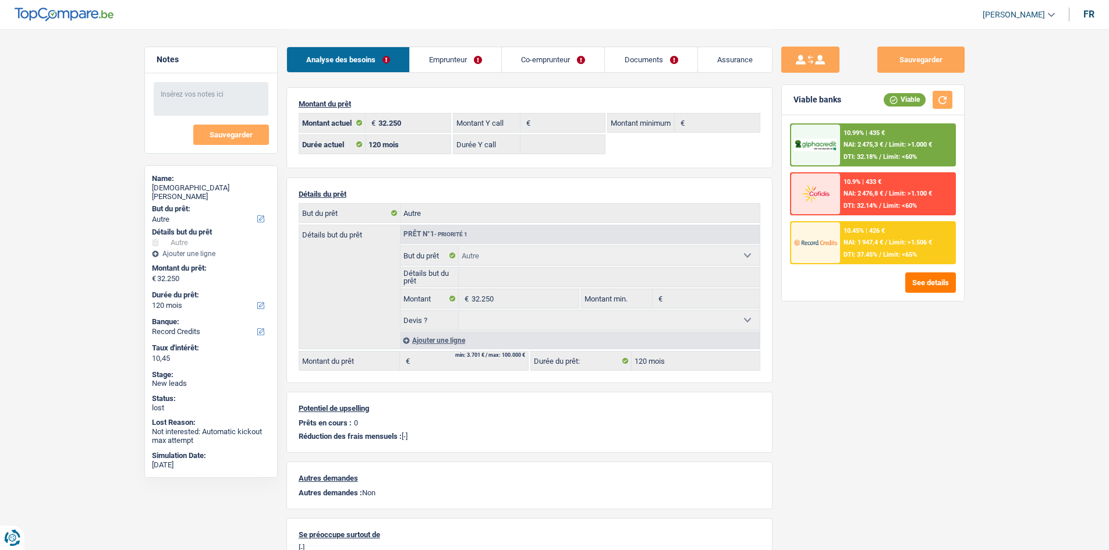
click at [493, 58] on link "Emprunteur" at bounding box center [455, 59] width 91 height 25
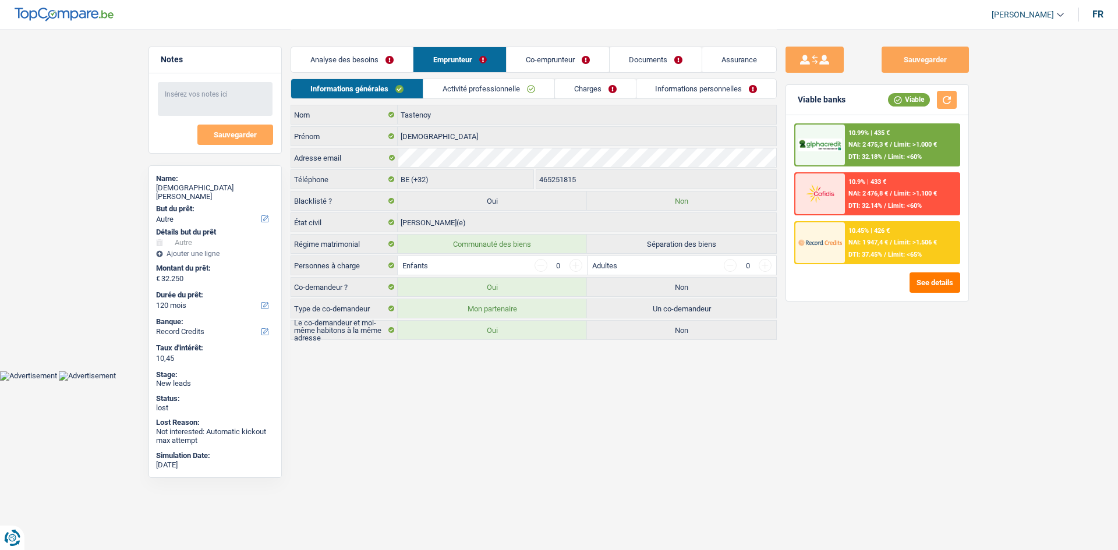
drag, startPoint x: 498, startPoint y: 86, endPoint x: 578, endPoint y: 94, distance: 80.2
click at [500, 86] on link "Activité professionnelle" at bounding box center [488, 88] width 131 height 19
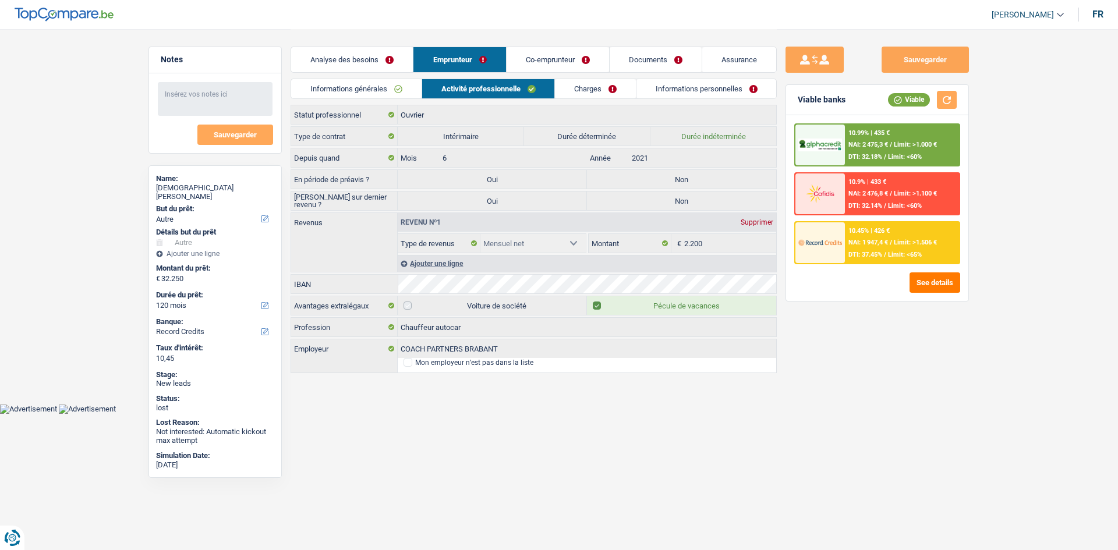
drag, startPoint x: 580, startPoint y: 94, endPoint x: 571, endPoint y: 63, distance: 32.4
click at [581, 93] on link "Charges" at bounding box center [595, 88] width 81 height 19
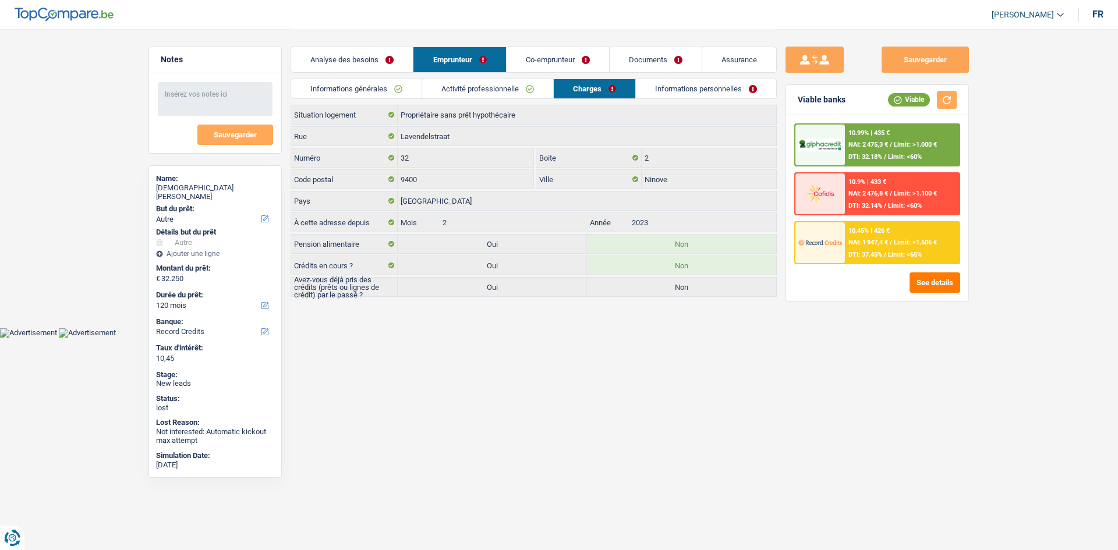
click at [637, 62] on link "Documents" at bounding box center [656, 59] width 92 height 25
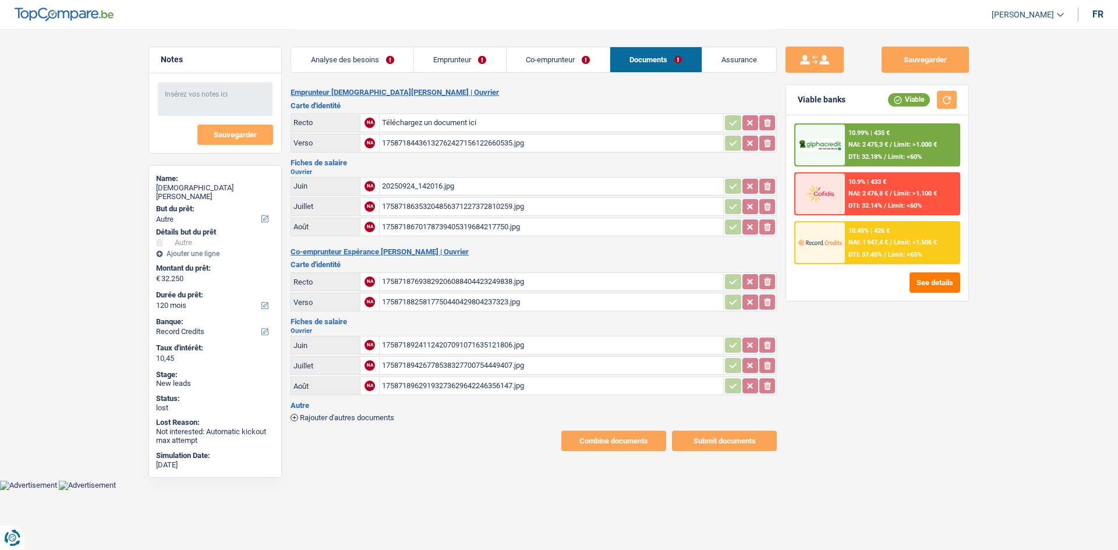
click at [395, 59] on link "Analyse des besoins" at bounding box center [352, 59] width 122 height 25
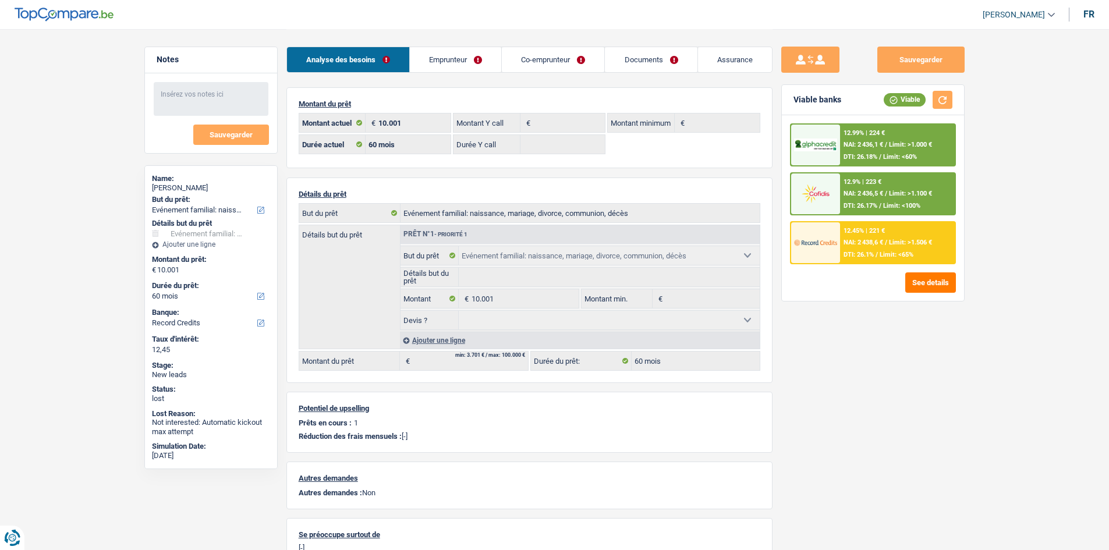
select select "familyEvent"
select select "60"
select select "record credits"
select select "60"
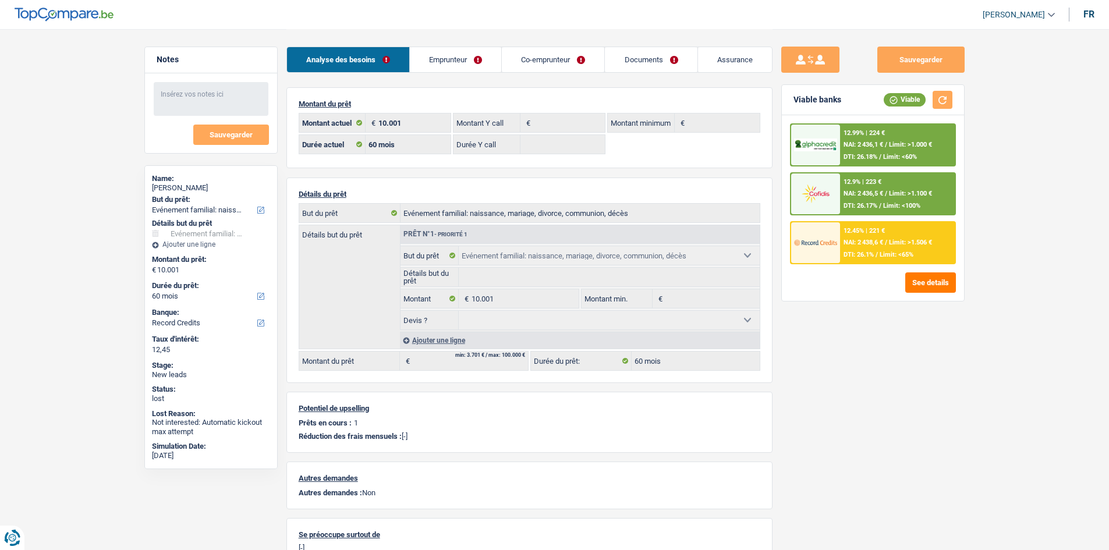
select select "familyEvent"
select select "60"
drag, startPoint x: 466, startPoint y: 54, endPoint x: 491, endPoint y: 56, distance: 24.6
click at [466, 54] on link "Emprunteur" at bounding box center [455, 59] width 91 height 25
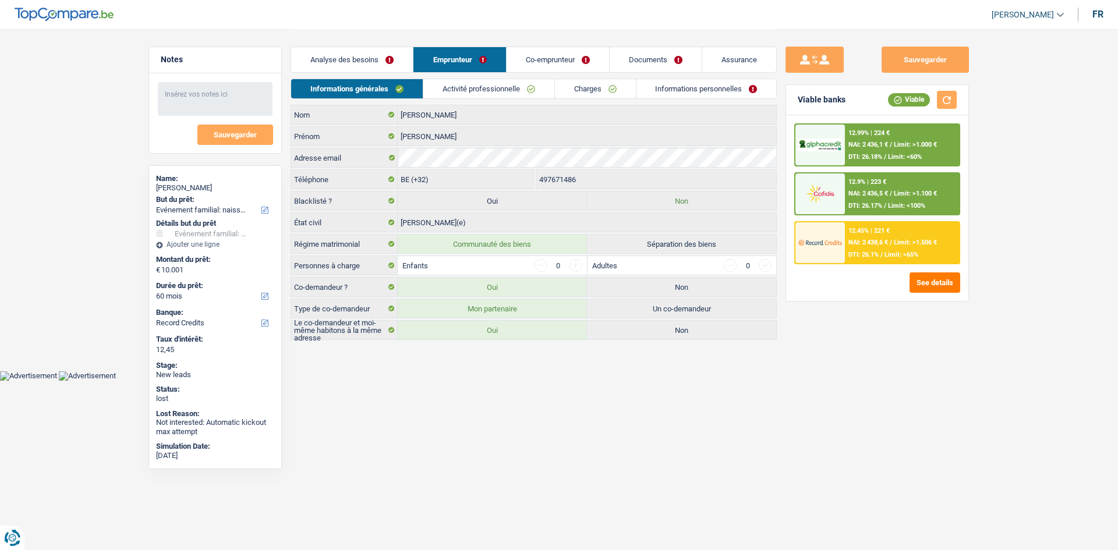
click at [593, 62] on link "Co-emprunteur" at bounding box center [558, 59] width 102 height 25
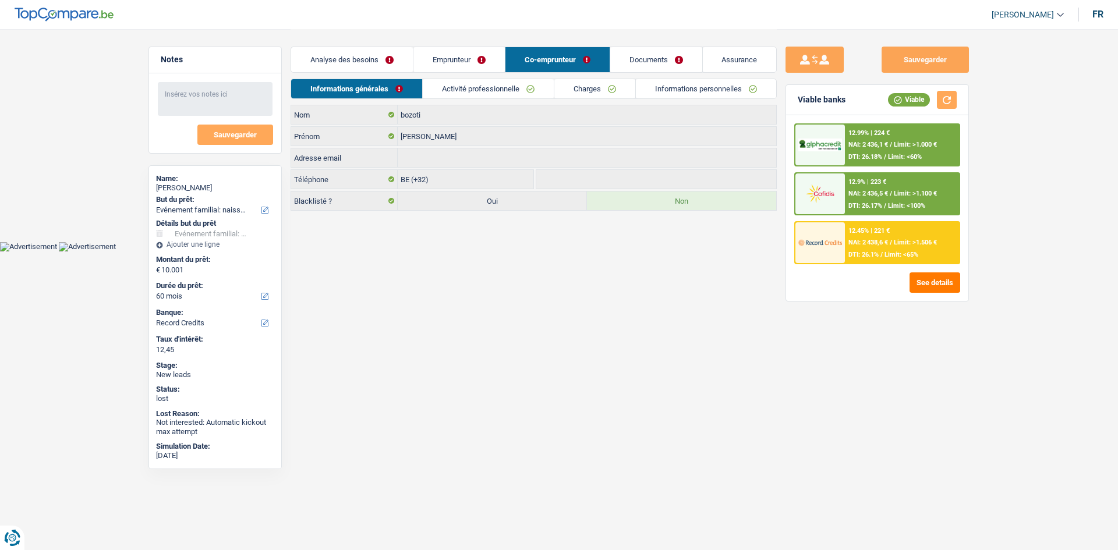
click at [643, 65] on link "Documents" at bounding box center [656, 59] width 92 height 25
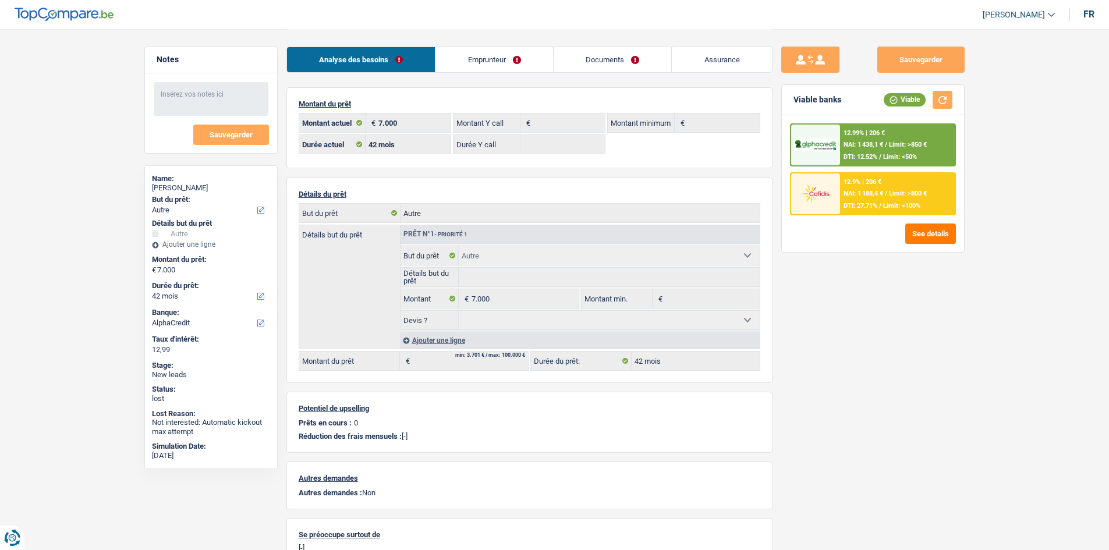
select select "other"
select select "42"
select select "alphacredit"
select select "42"
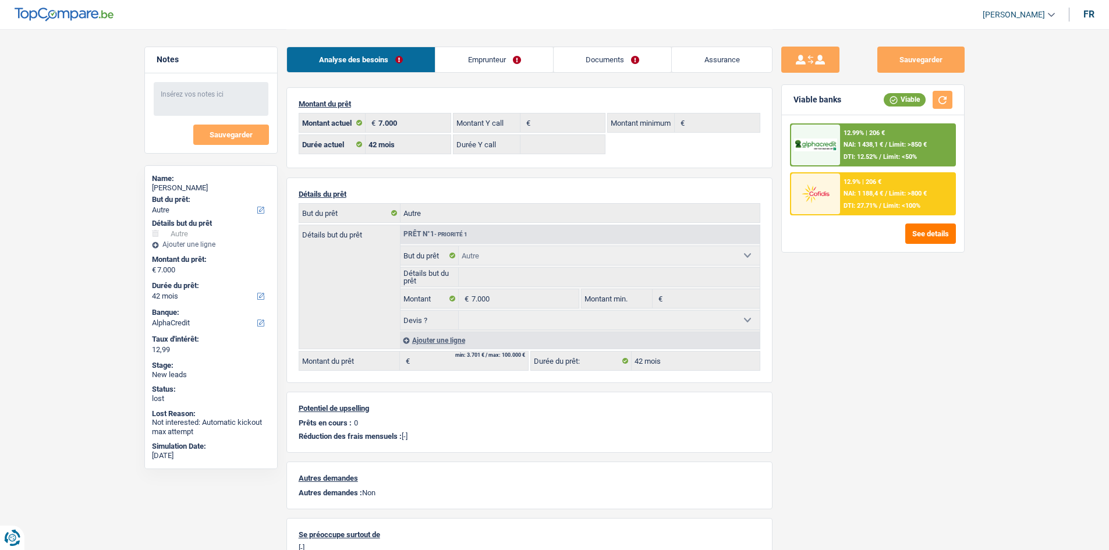
select select "other"
select select "42"
drag, startPoint x: 615, startPoint y: 56, endPoint x: 620, endPoint y: 61, distance: 6.2
click at [615, 56] on link "Documents" at bounding box center [613, 59] width 118 height 25
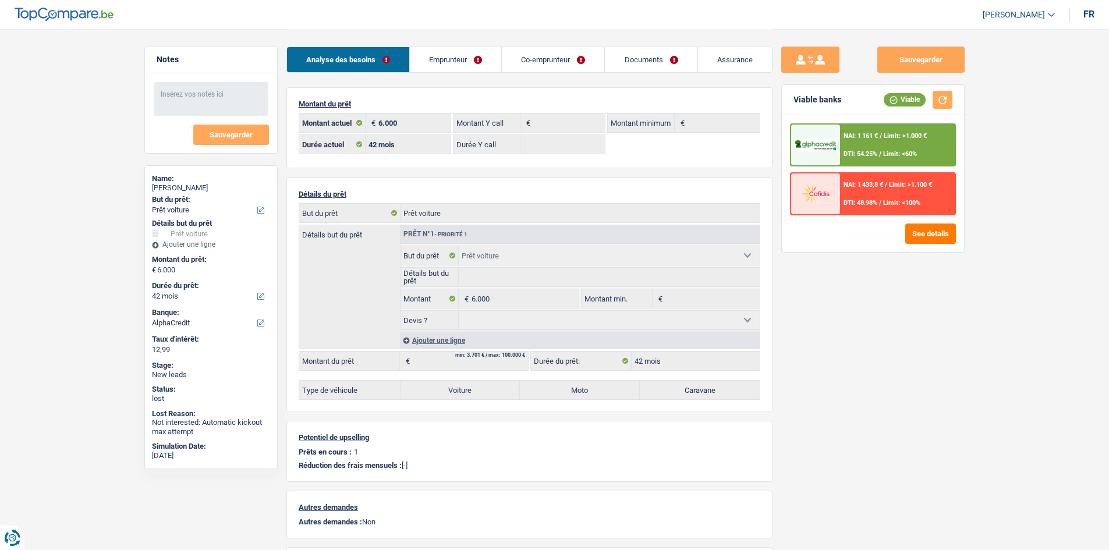
select select "car"
select select "42"
select select "alphacredit"
select select "42"
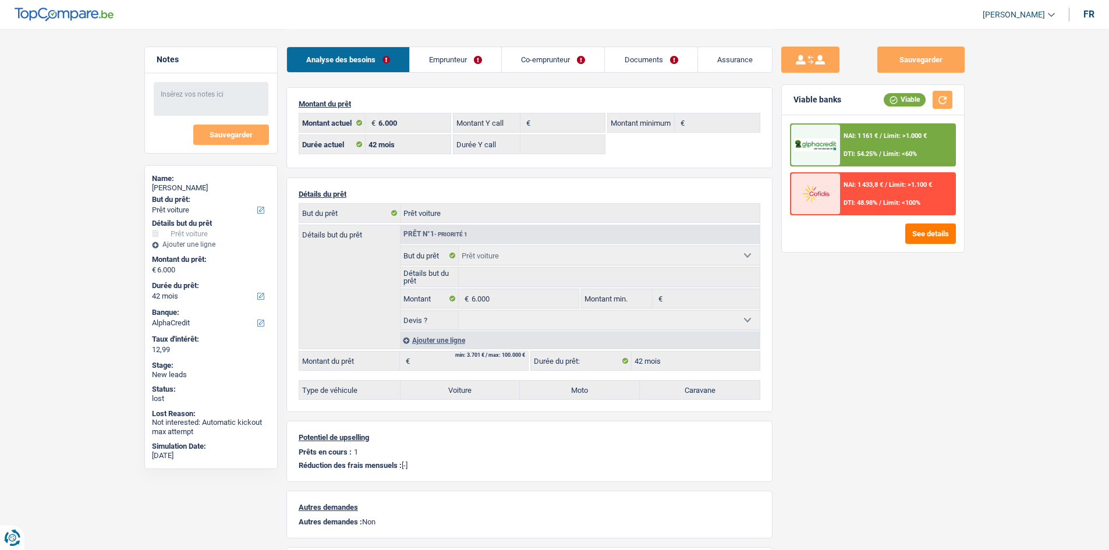
select select "car"
select select "42"
click at [640, 58] on link "Documents" at bounding box center [651, 59] width 92 height 25
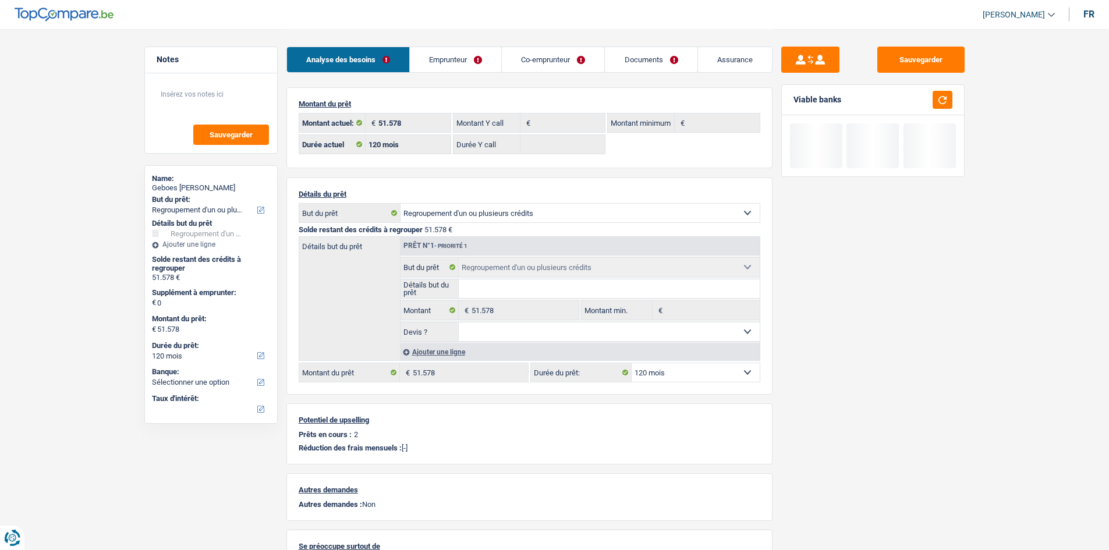
select select "refinancing"
select select "120"
select select "refinancing"
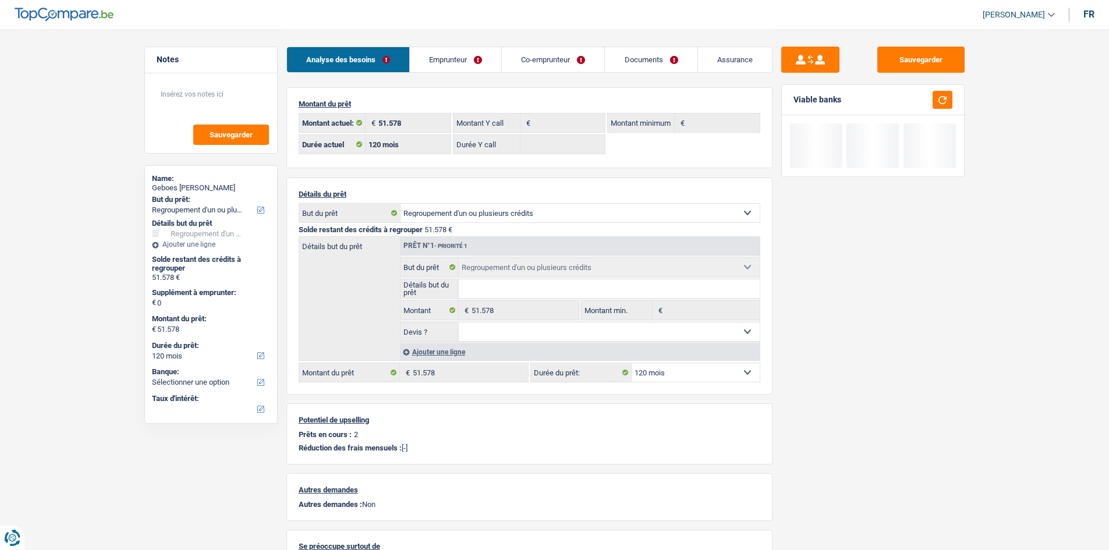
select select "refinancing"
select select "120"
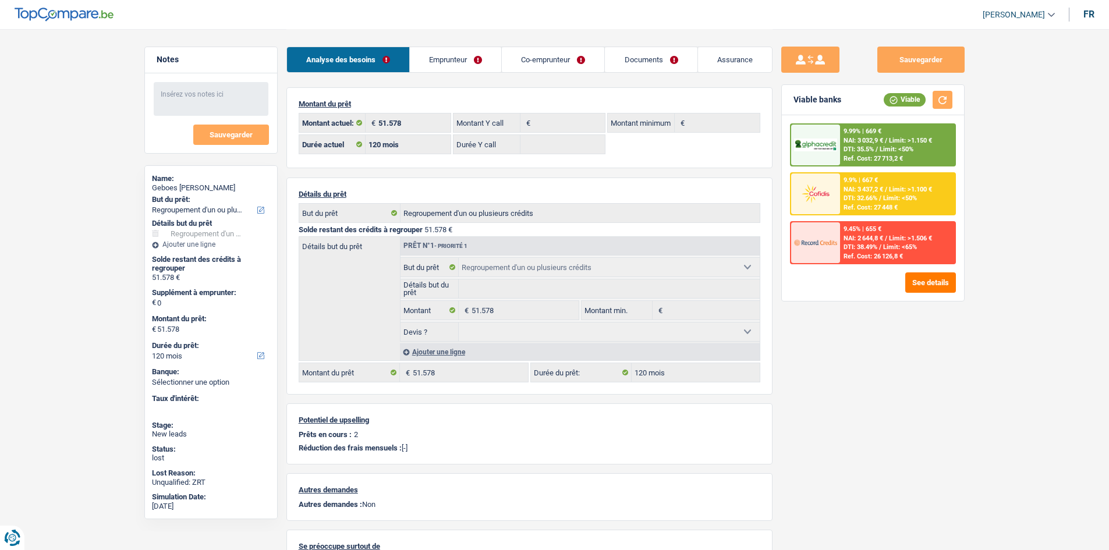
drag, startPoint x: 658, startPoint y: 59, endPoint x: 579, endPoint y: 86, distance: 82.8
click at [658, 59] on link "Documents" at bounding box center [651, 59] width 92 height 25
